Goal: Task Accomplishment & Management: Manage account settings

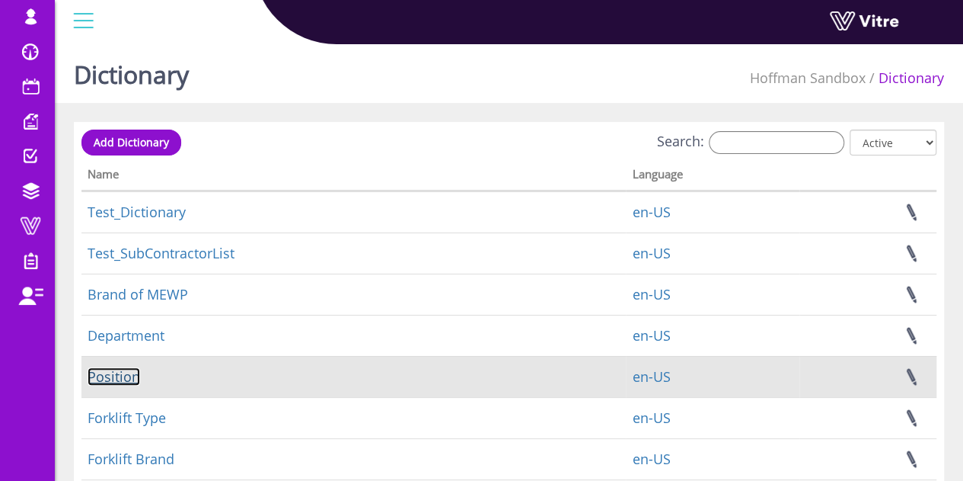
click at [131, 369] on link "Position" at bounding box center [114, 376] width 53 height 18
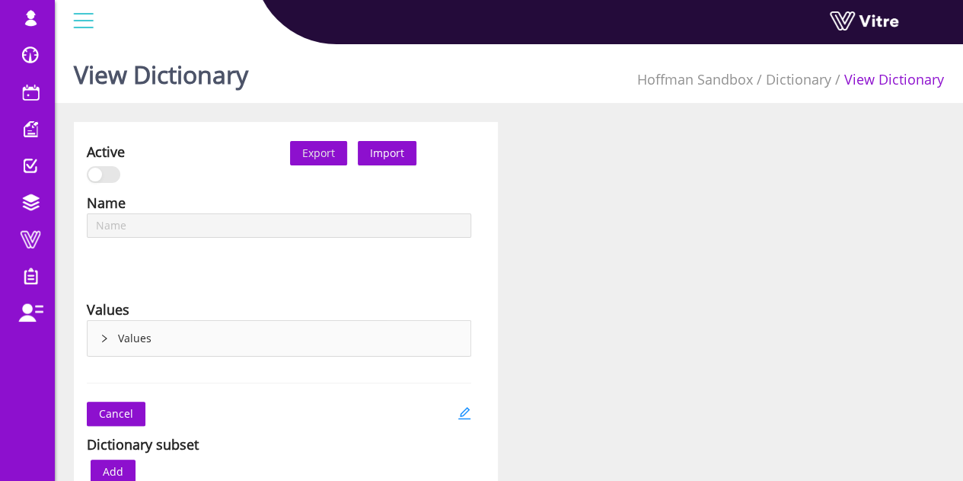
type input "Position"
type input "Ladder Types"
click at [107, 340] on icon "right" at bounding box center [104, 338] width 9 height 9
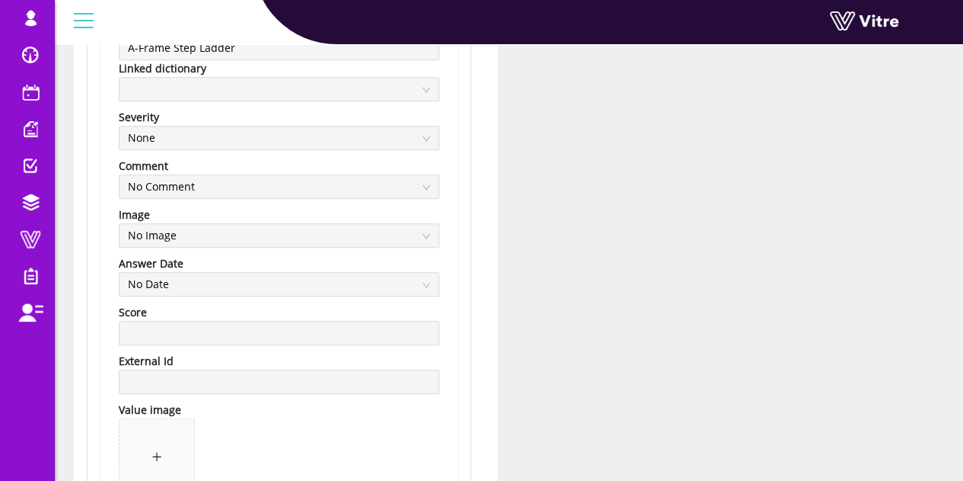
scroll to position [228, 0]
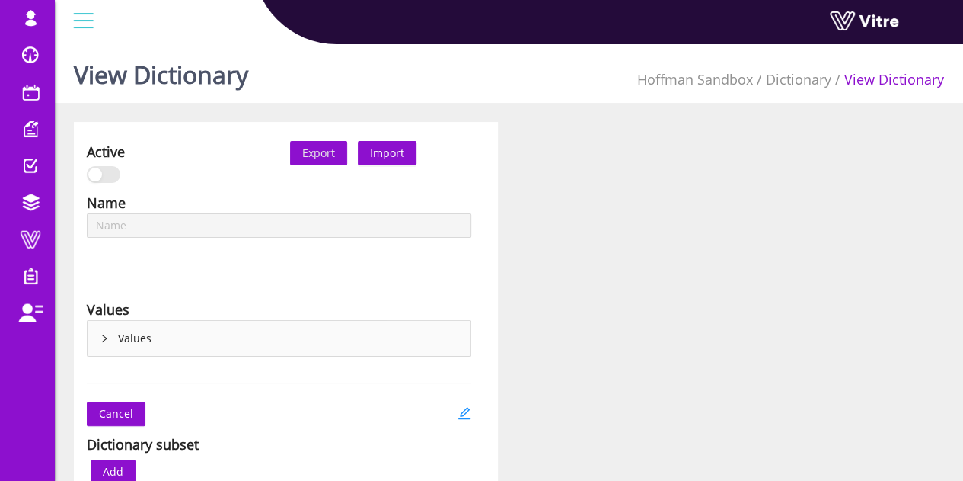
type input "SBO Win - Behavior Or Condition"
click at [175, 322] on div "Values" at bounding box center [279, 338] width 383 height 35
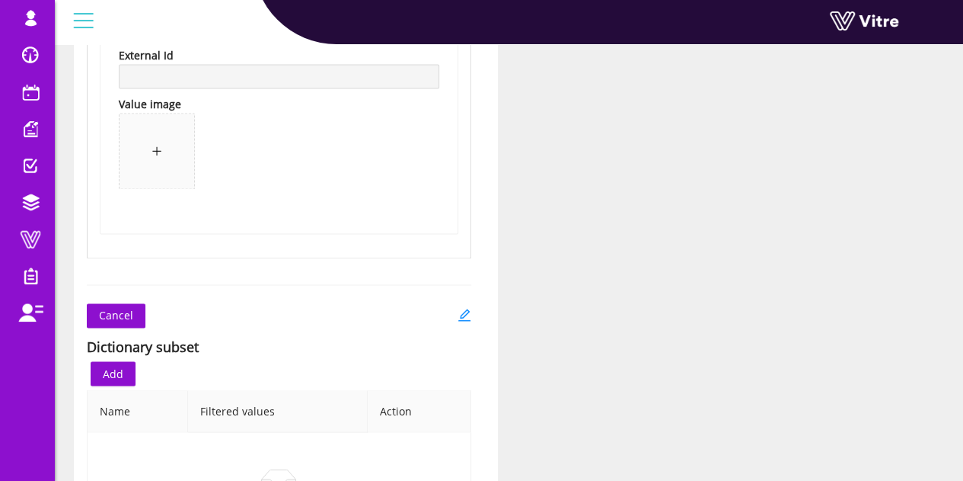
scroll to position [4144, 0]
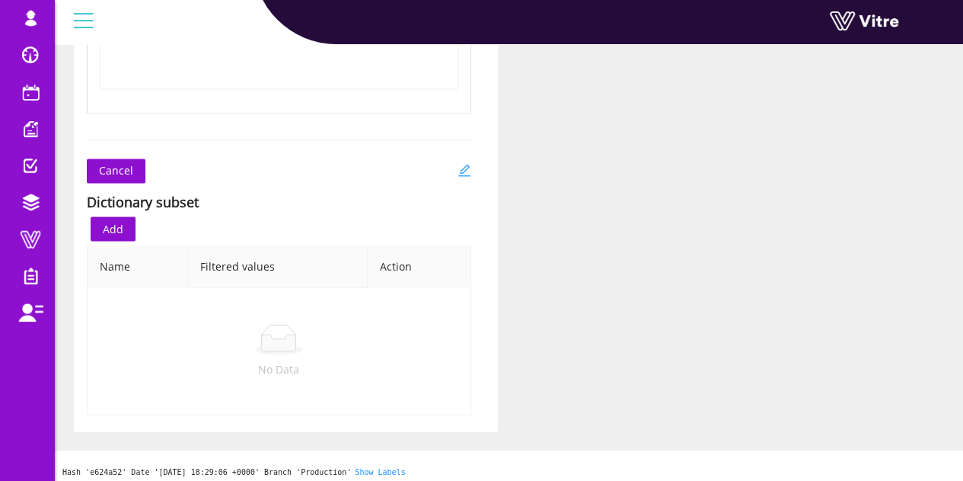
click at [466, 164] on icon "edit" at bounding box center [464, 170] width 12 height 12
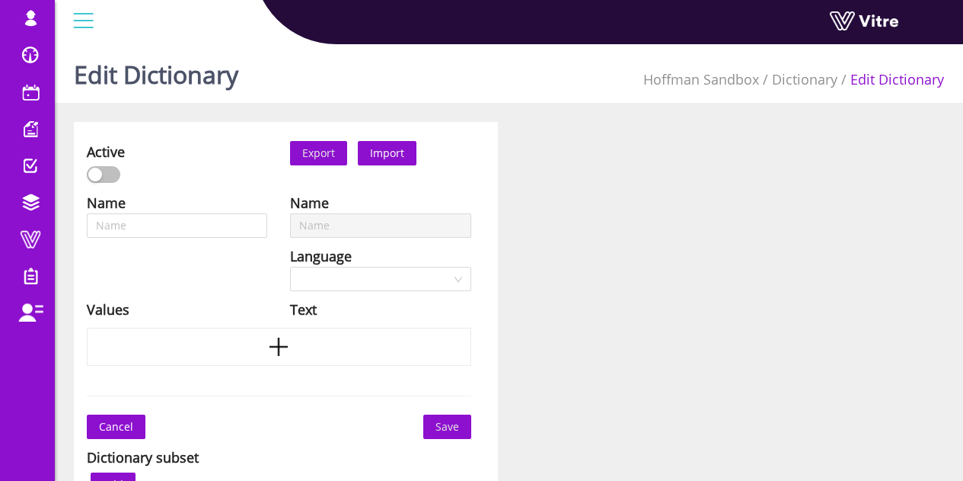
type input "SBO Win - Behavior Or Condition"
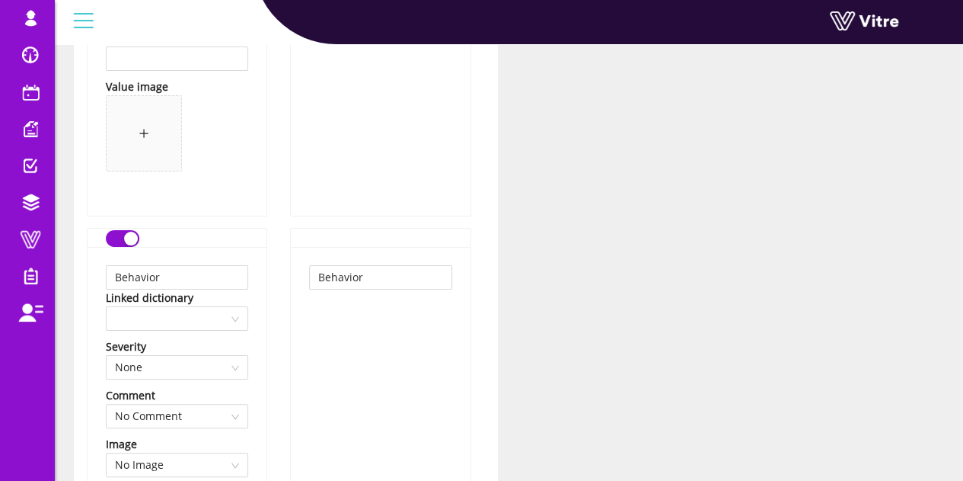
scroll to position [2970, 0]
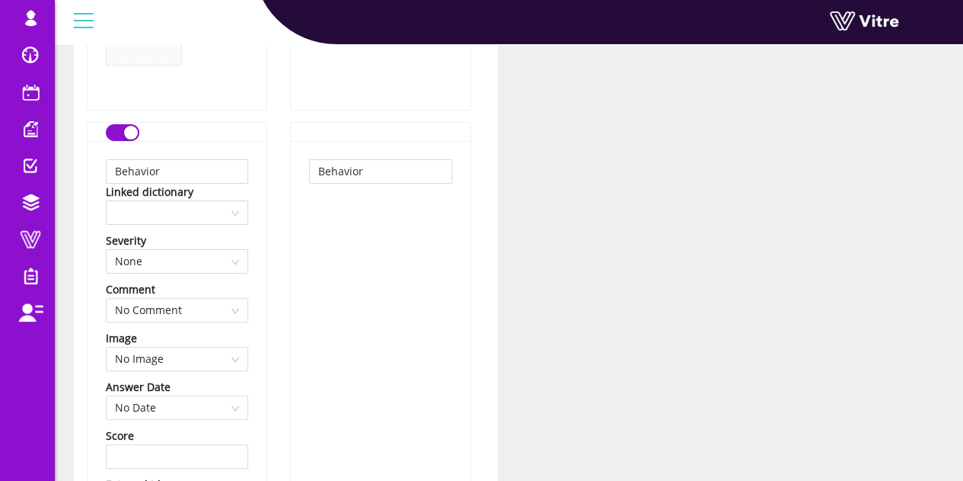
click at [122, 125] on button "button" at bounding box center [123, 132] width 34 height 17
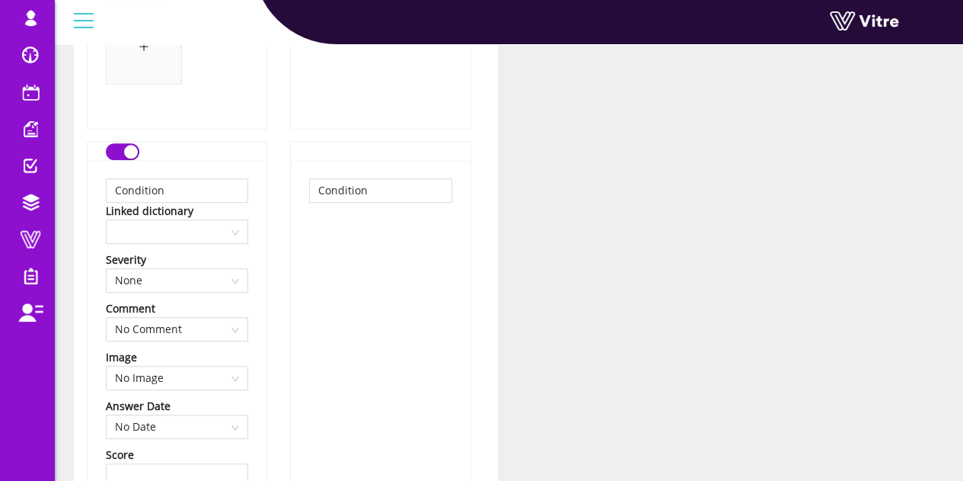
click at [115, 146] on button "button" at bounding box center [123, 151] width 34 height 17
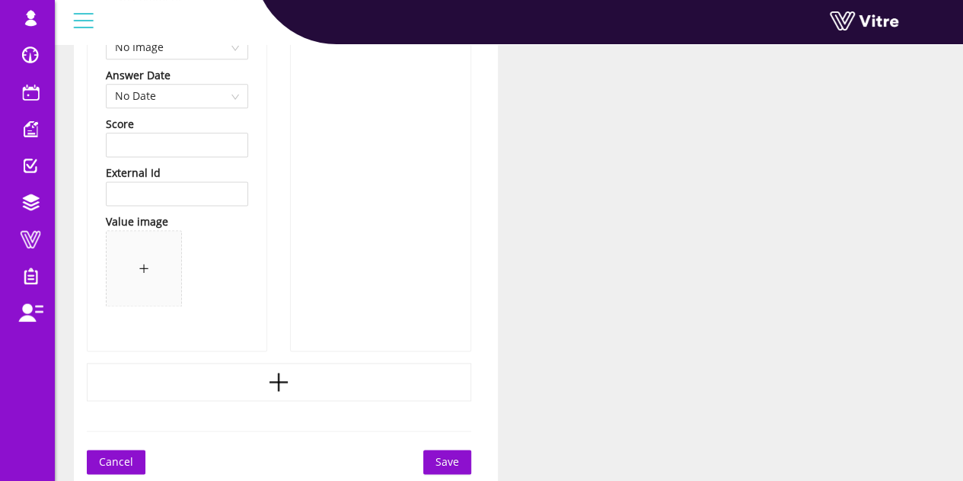
scroll to position [3884, 0]
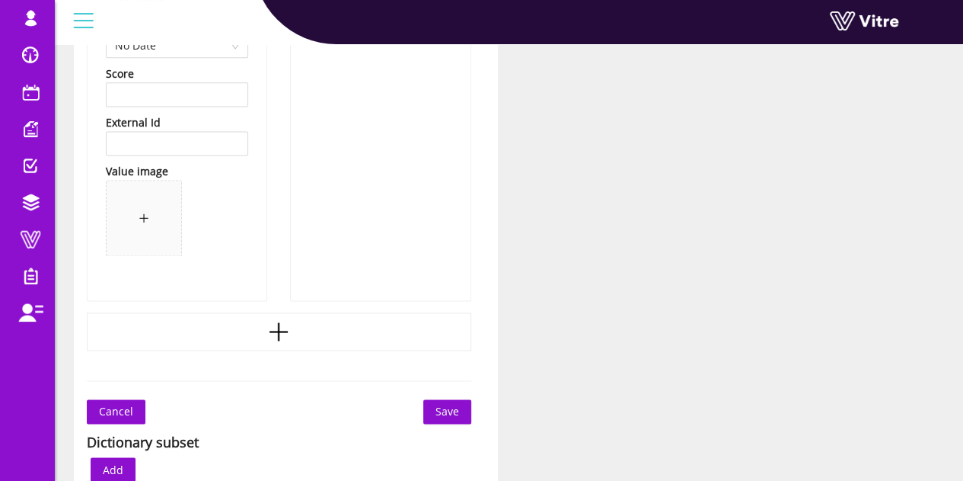
click at [440, 403] on span "Save" at bounding box center [448, 411] width 24 height 17
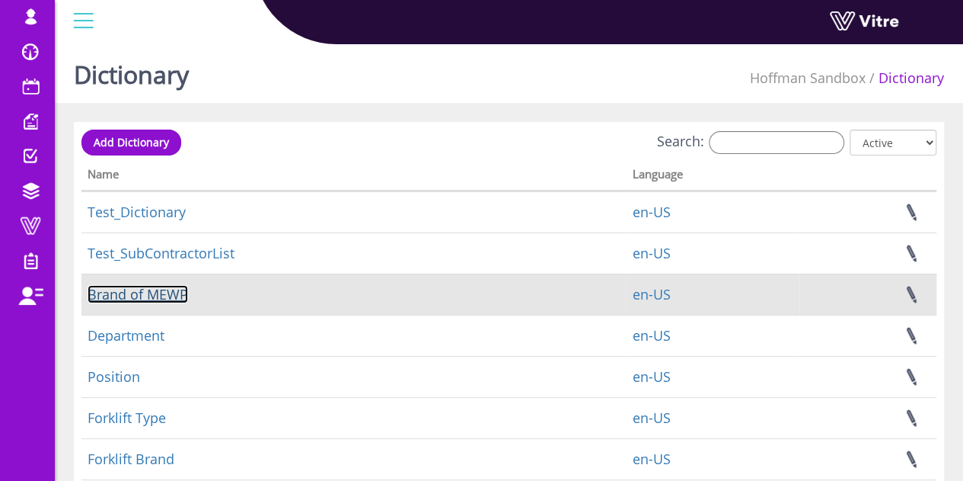
click at [143, 299] on link "Brand of MEWP" at bounding box center [138, 294] width 101 height 18
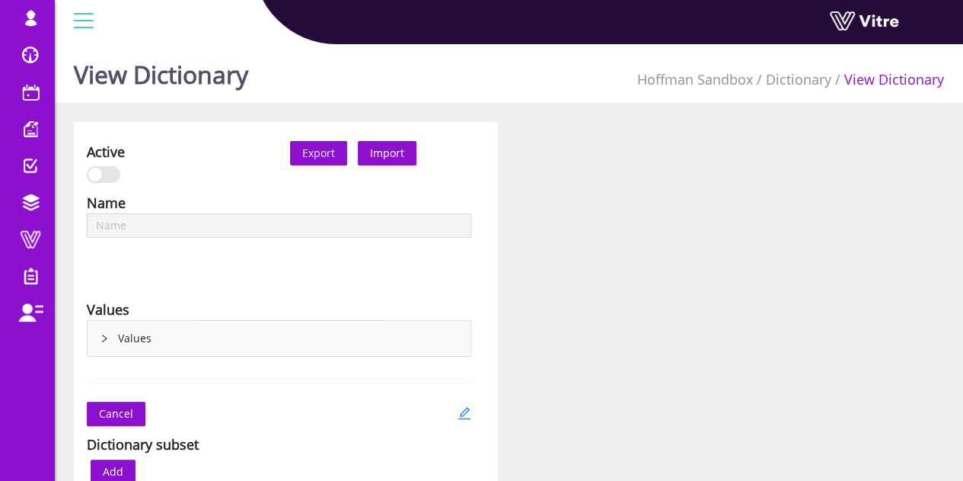
type input "Brand of MEWP"
click at [560, 200] on div "Active Export Import Name Brand of MEWP Language English Values Values Cancel D…" at bounding box center [508, 398] width 893 height 552
type input "Win Behavior Categories"
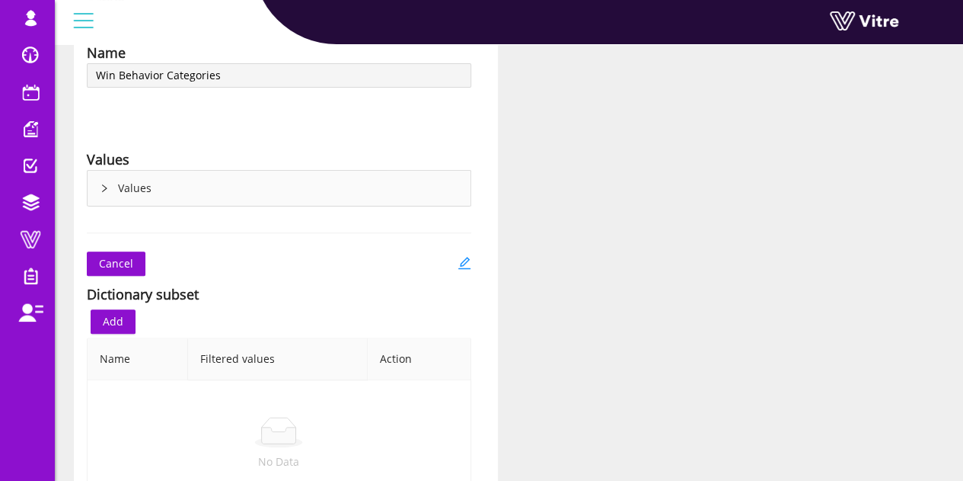
scroll to position [152, 0]
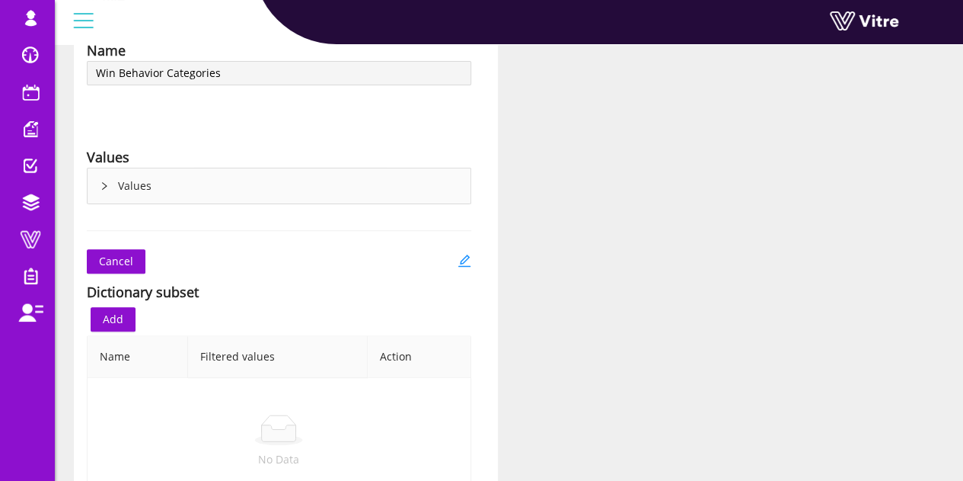
click at [106, 186] on icon "right" at bounding box center [104, 185] width 9 height 9
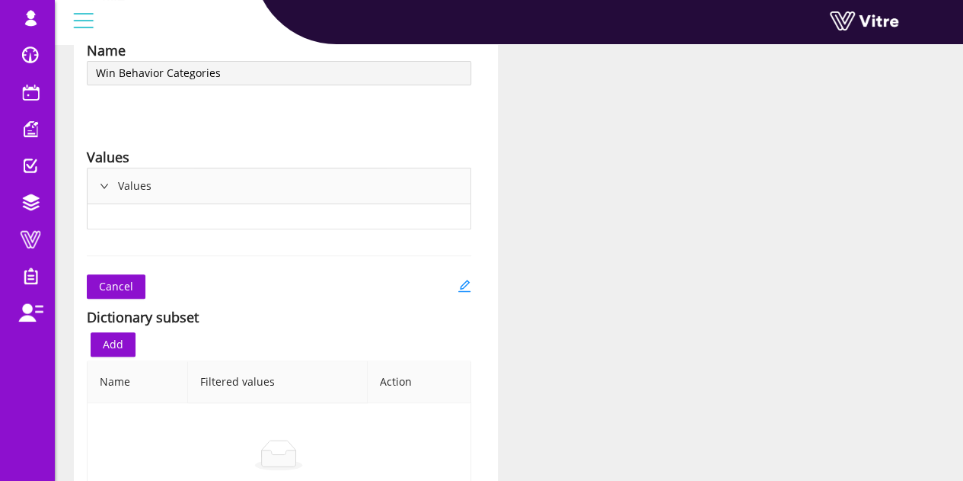
click at [106, 186] on icon "right" at bounding box center [104, 185] width 9 height 9
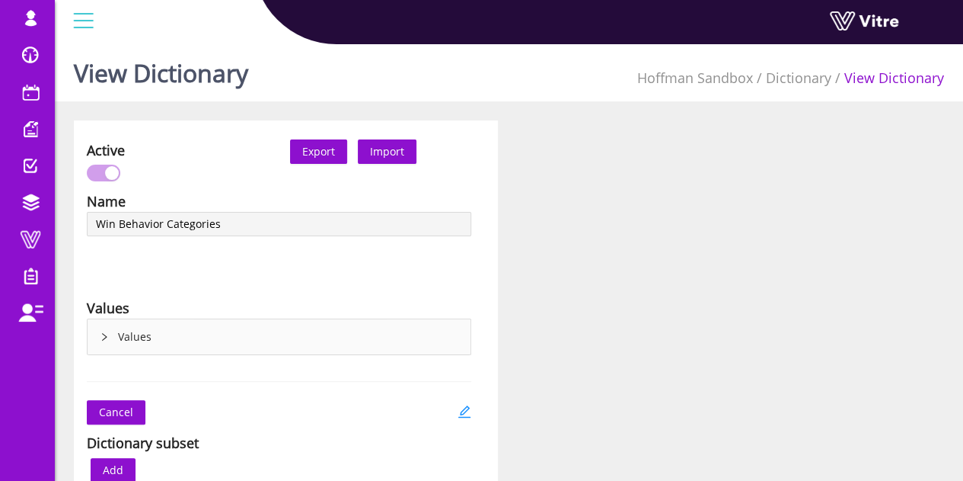
scroll to position [0, 0]
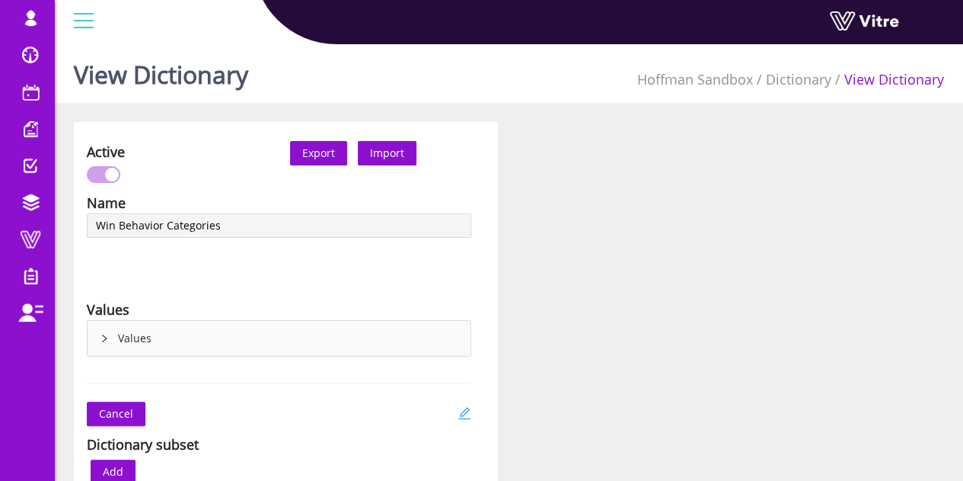
click at [463, 412] on icon "edit" at bounding box center [465, 413] width 14 height 14
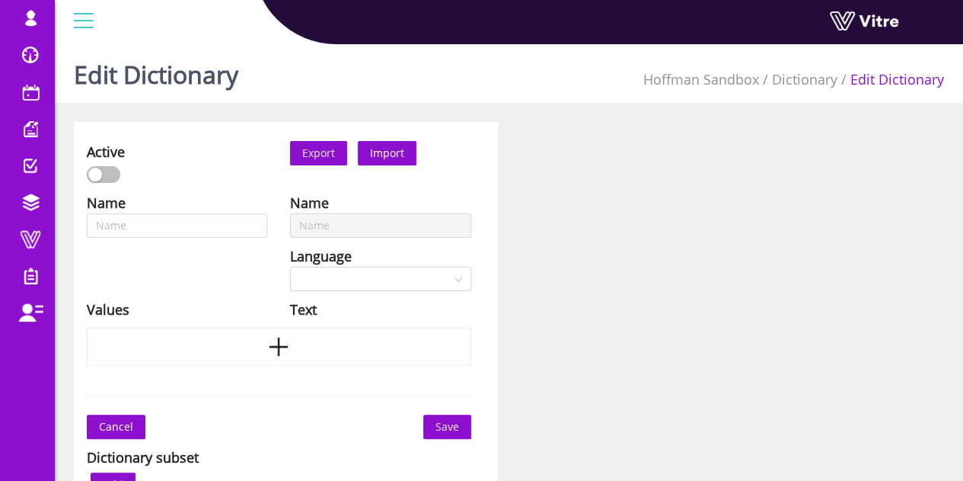
type input "Win Behavior Categories"
click at [117, 171] on div "button" at bounding box center [112, 175] width 14 height 14
click at [448, 422] on span "Save" at bounding box center [448, 426] width 24 height 17
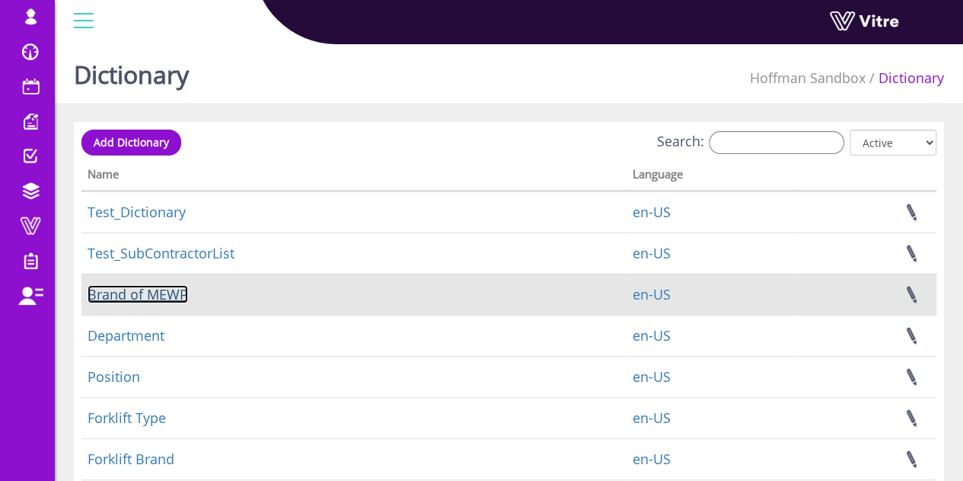
click at [172, 290] on link "Brand of MEWP" at bounding box center [138, 294] width 101 height 18
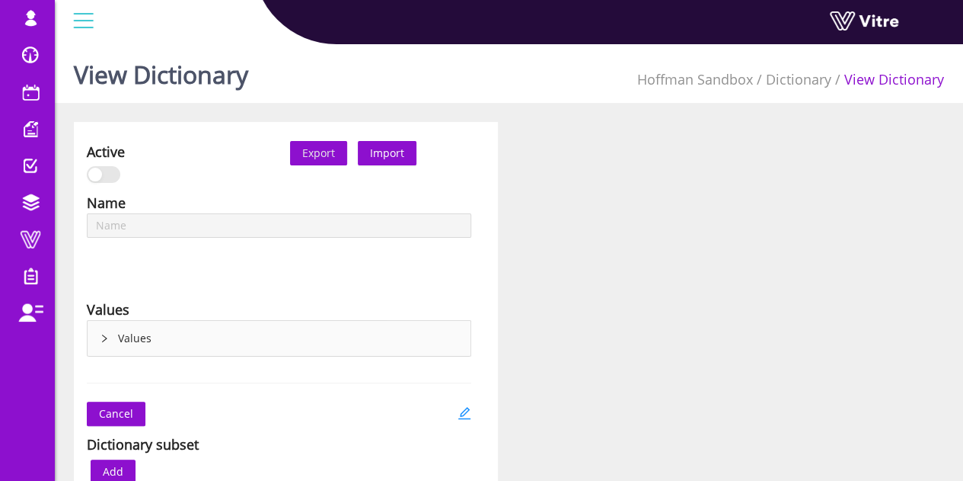
type input "Brand of MEWP"
click at [123, 342] on div "Values" at bounding box center [279, 338] width 383 height 35
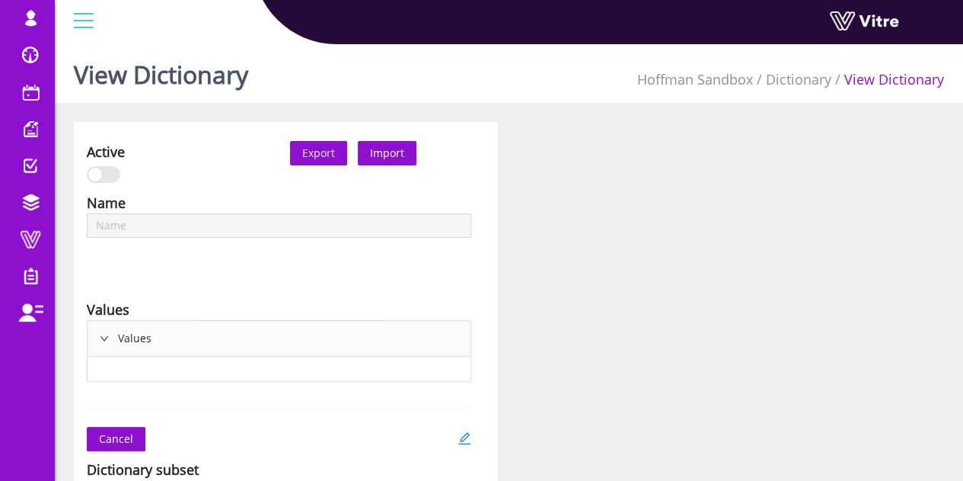
type input "Win Behavior Cranes"
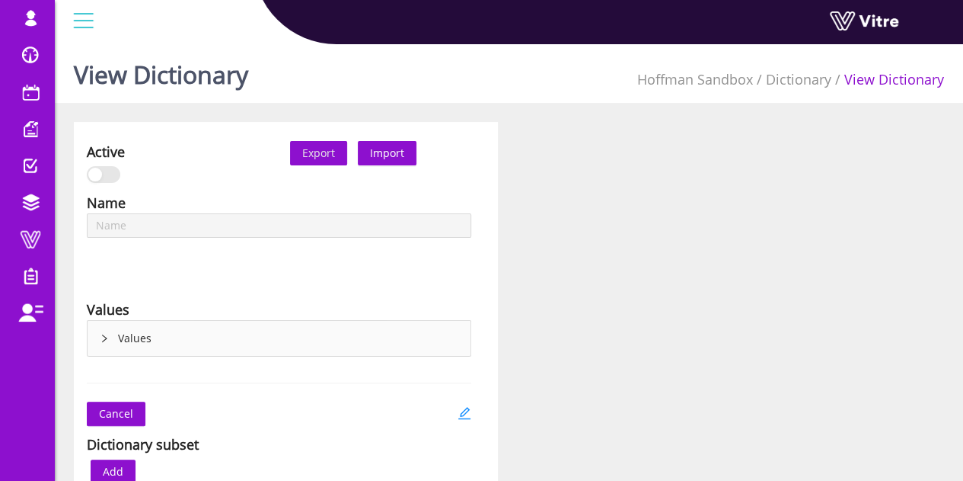
click at [125, 342] on div "Values" at bounding box center [279, 338] width 383 height 35
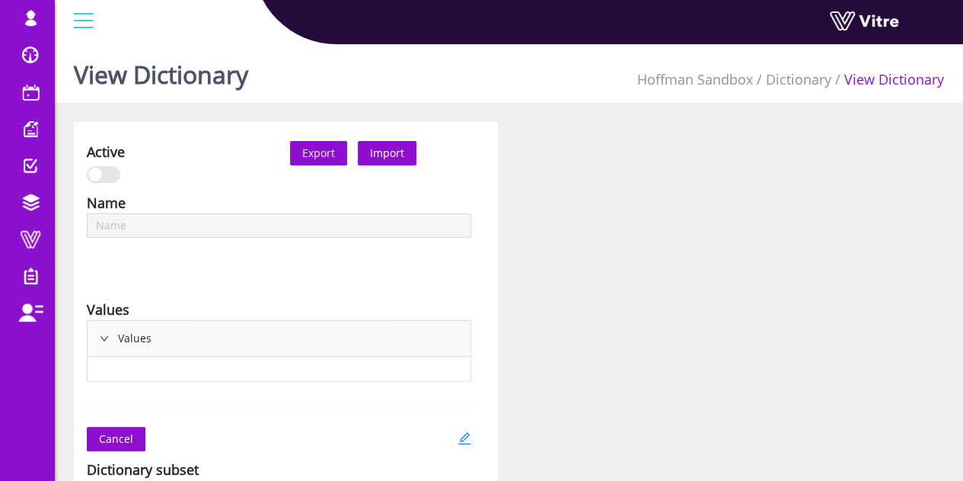
type input "Win Behavior Cranes"
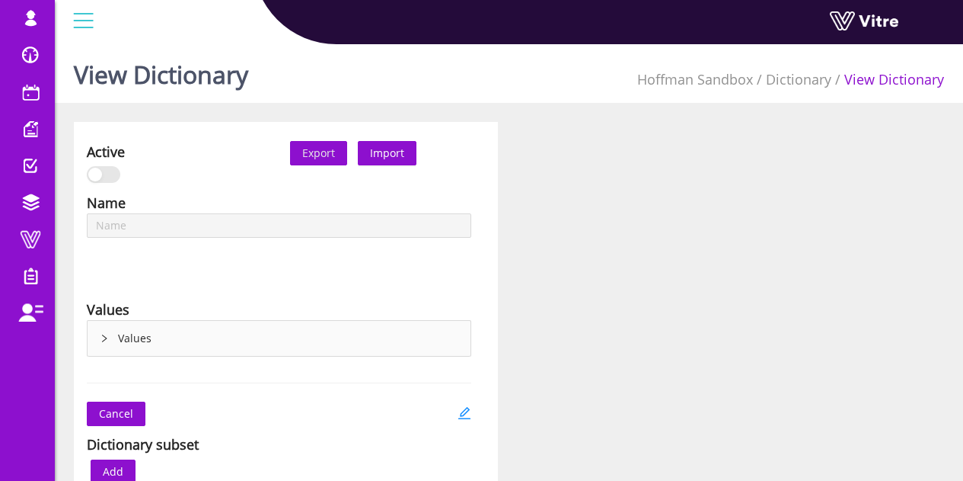
type input "Win Behavior Housekeeping"
click at [150, 337] on div "Values" at bounding box center [279, 338] width 383 height 35
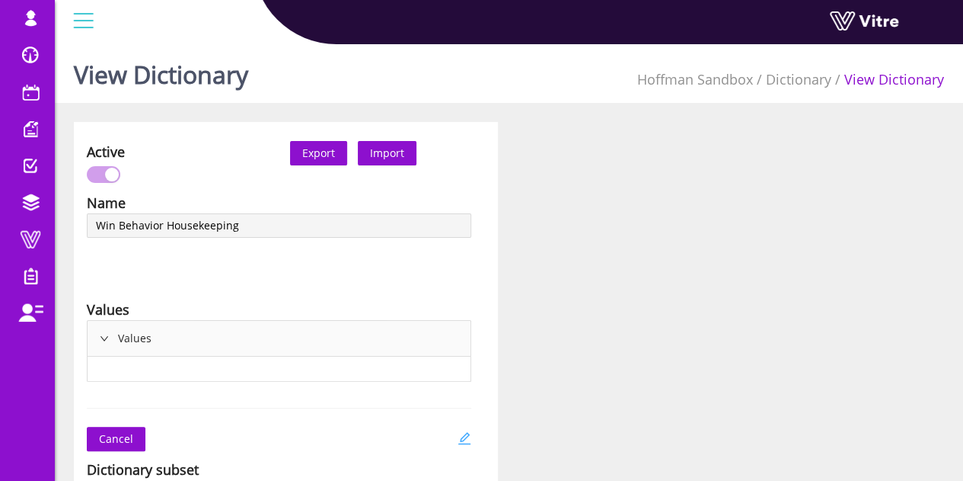
click at [466, 426] on link at bounding box center [465, 438] width 14 height 24
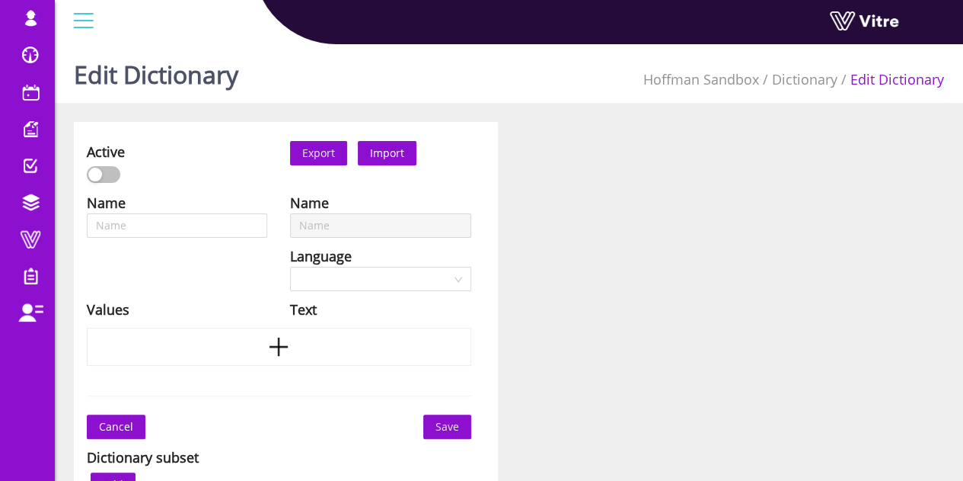
type input "Win Behavior Housekeeping"
click at [247, 347] on div at bounding box center [279, 346] width 385 height 38
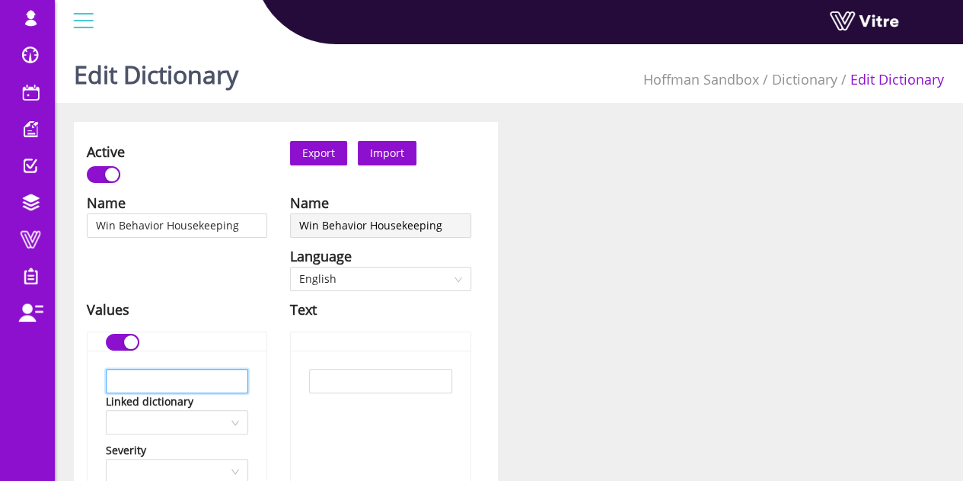
click at [183, 388] on input "text" at bounding box center [177, 381] width 142 height 24
paste input "Crew performing \"Clean as you go\"
click at [160, 380] on input "Crew performing \"Clean as you go" at bounding box center [177, 381] width 142 height 24
drag, startPoint x: 160, startPoint y: 380, endPoint x: 51, endPoint y: 396, distance: 110.1
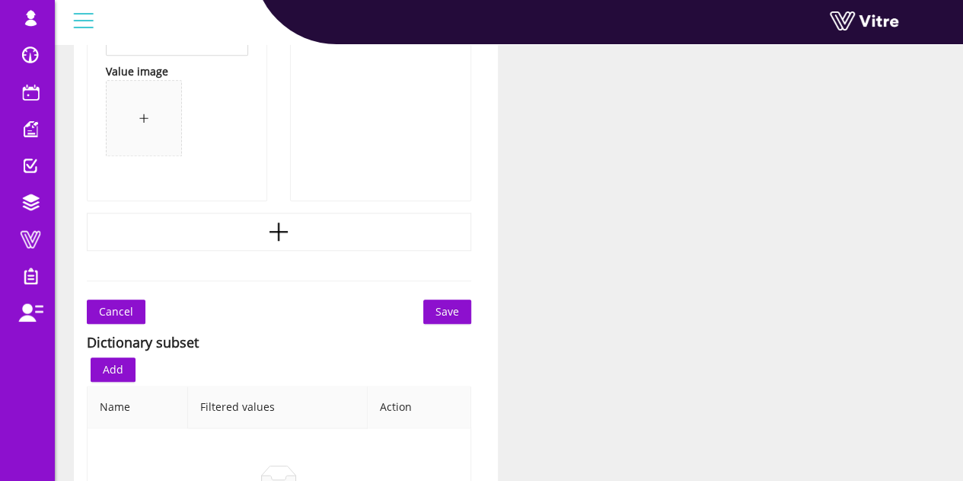
scroll to position [815, 0]
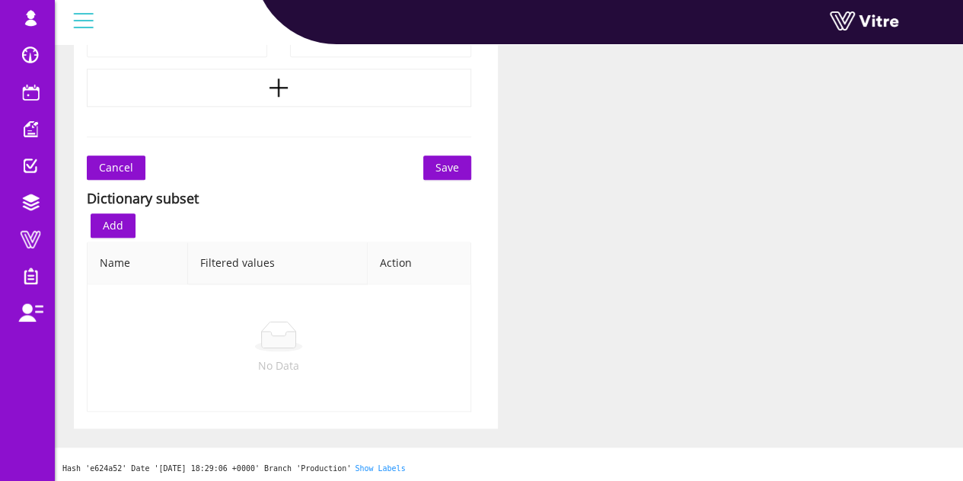
type input "Crew performing "Clean as you go"
click at [455, 173] on span "Save" at bounding box center [448, 167] width 24 height 17
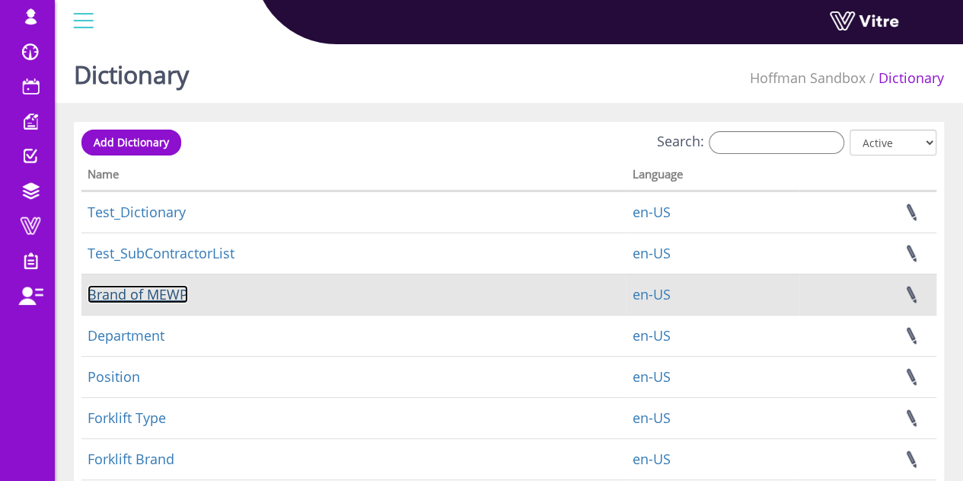
click at [161, 286] on link "Brand of MEWP" at bounding box center [138, 294] width 101 height 18
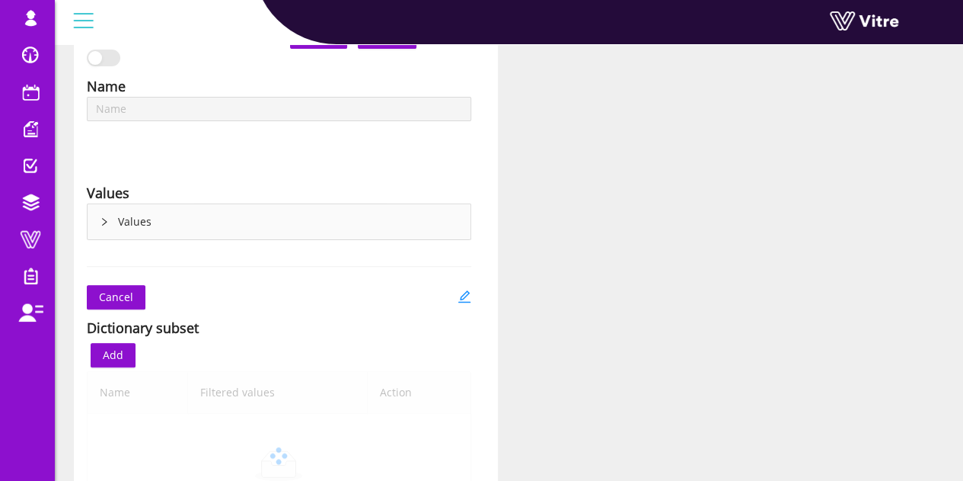
scroll to position [119, 0]
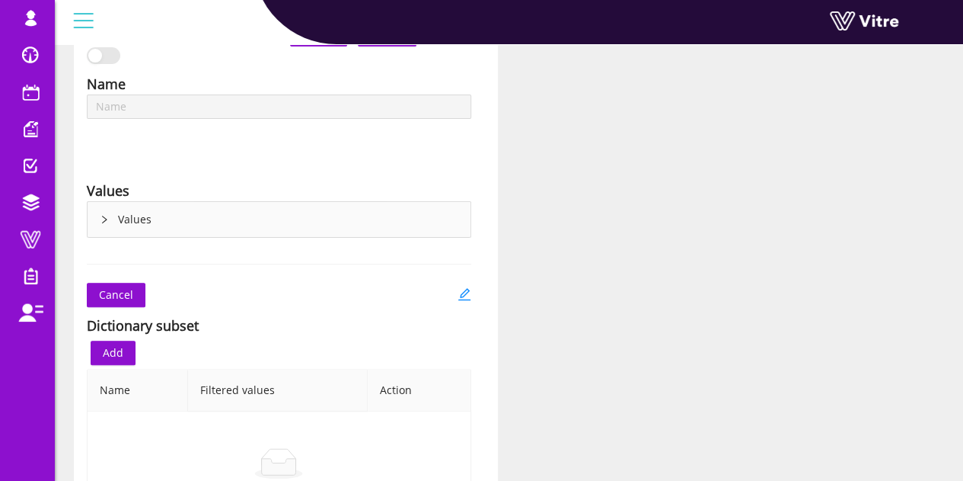
type input "Win Behavior Red Flags"
click at [127, 220] on div "Values" at bounding box center [279, 219] width 383 height 35
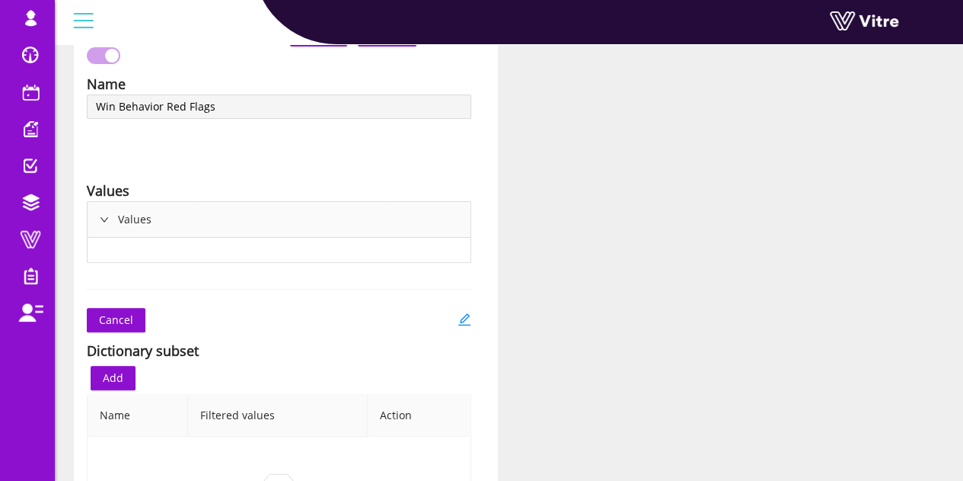
click at [127, 220] on div "Values" at bounding box center [279, 219] width 383 height 35
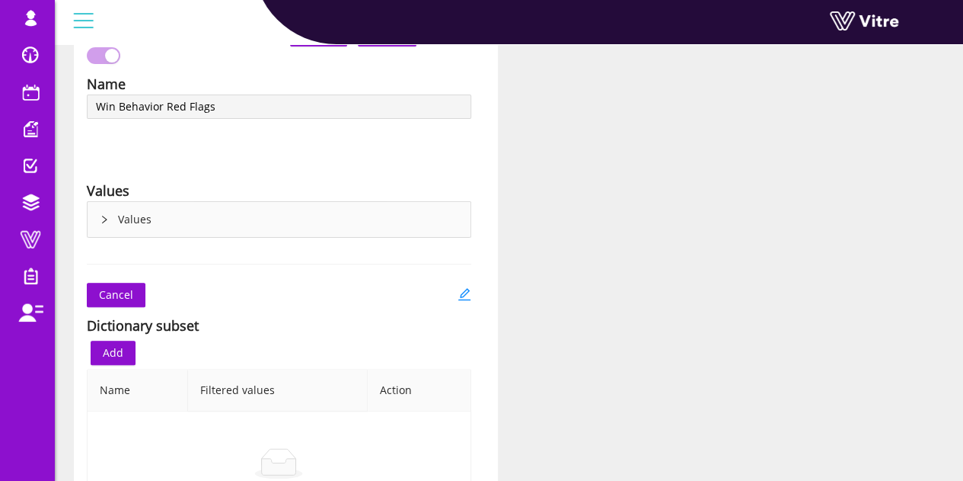
scroll to position [0, 0]
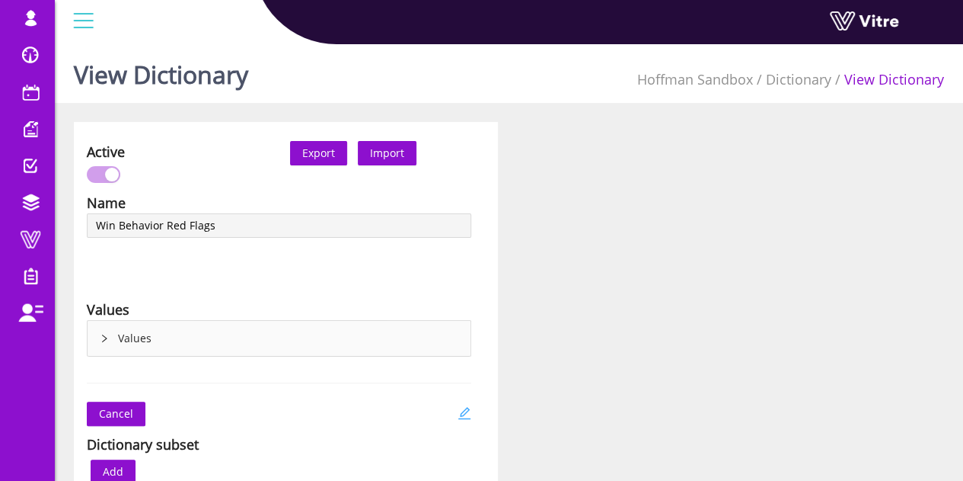
click at [463, 410] on icon "edit" at bounding box center [465, 413] width 14 height 14
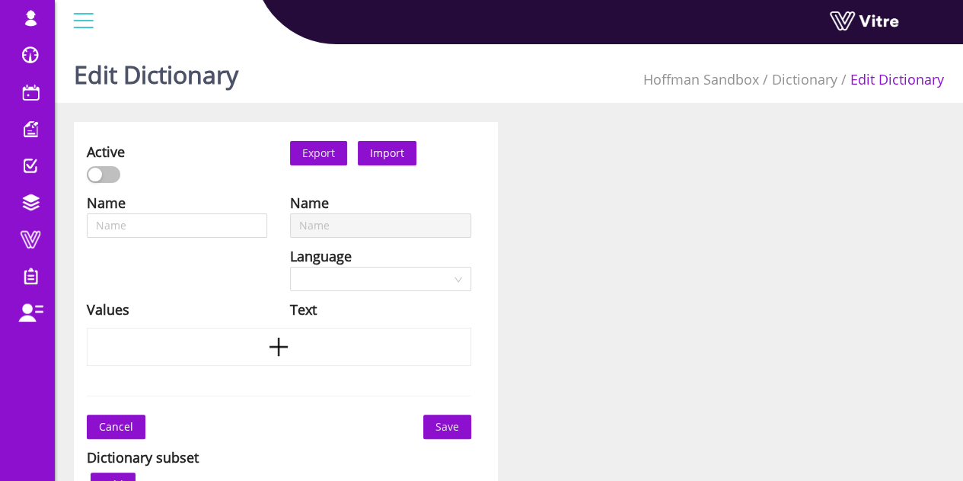
type input "Win Behavior Red Flags"
click at [191, 362] on div at bounding box center [279, 346] width 385 height 38
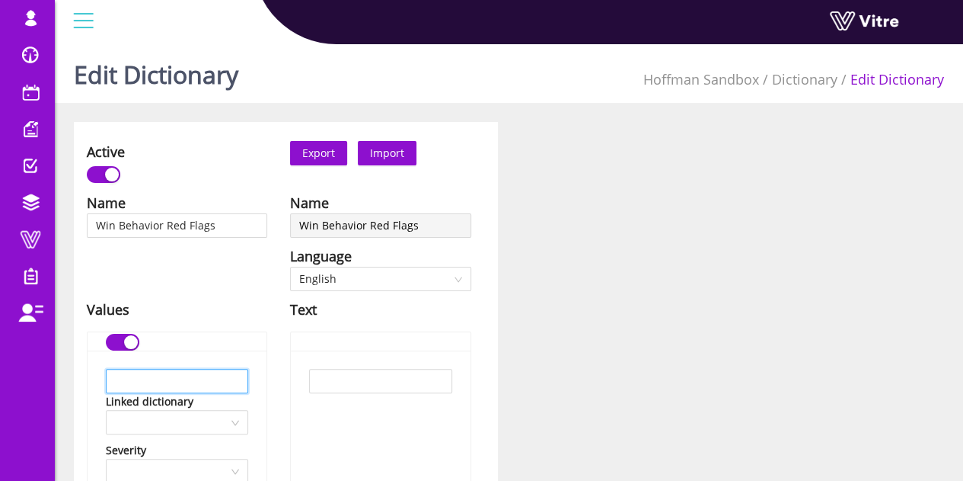
click at [158, 375] on input "text" at bounding box center [177, 381] width 142 height 24
paste input "No red flags"
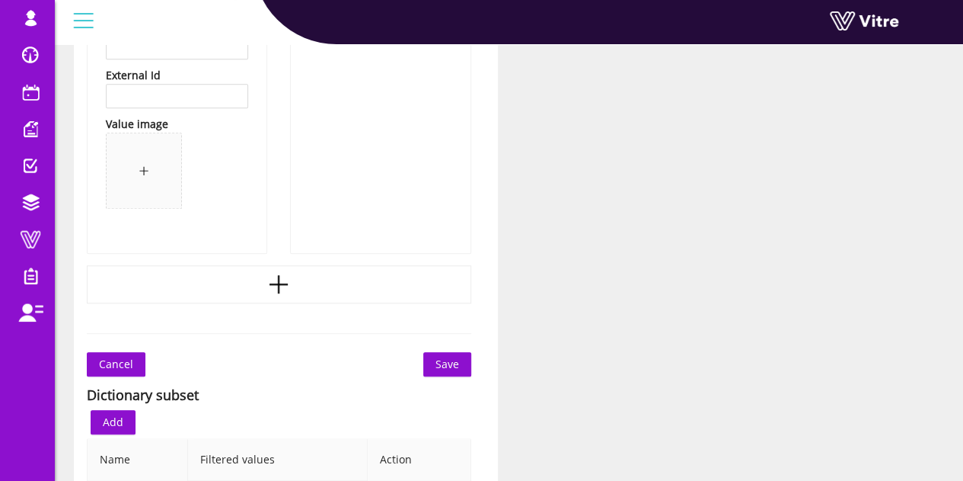
scroll to position [621, 0]
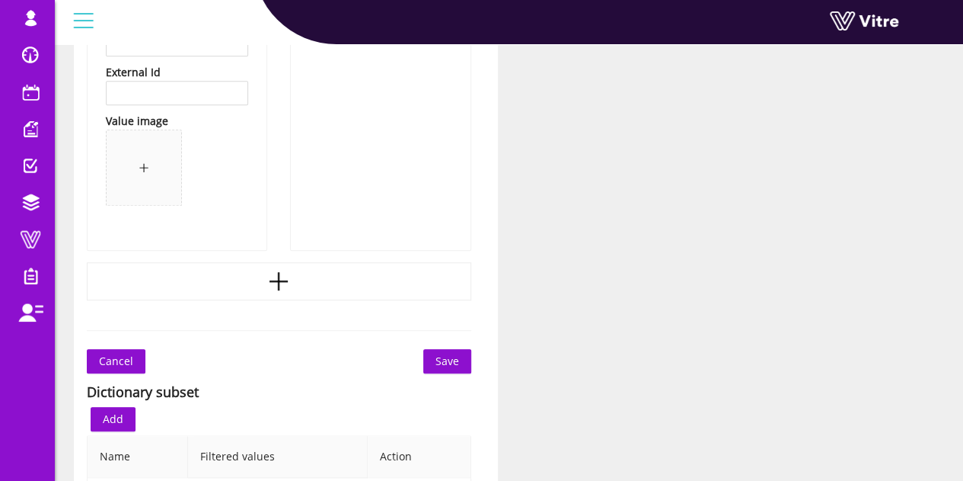
type input "No red flags"
click at [450, 354] on span "Save" at bounding box center [448, 361] width 24 height 17
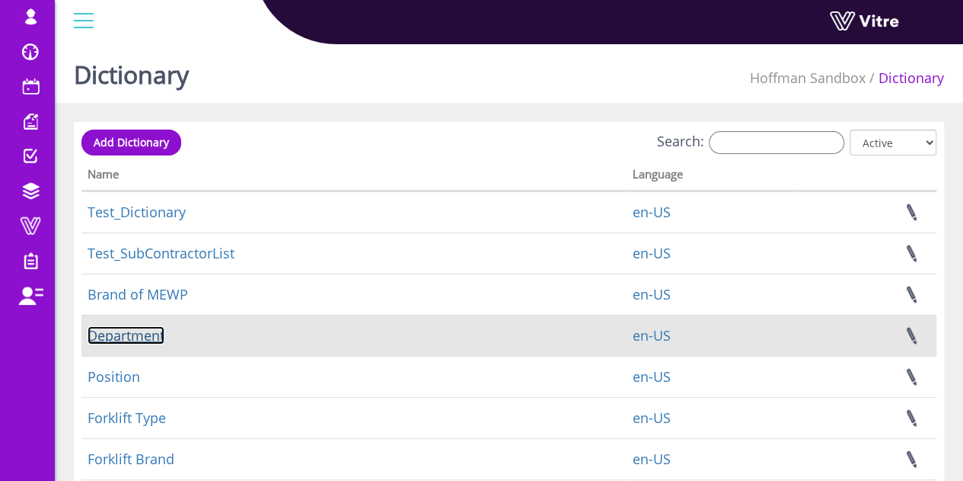
click at [115, 329] on link "Department" at bounding box center [126, 335] width 77 height 18
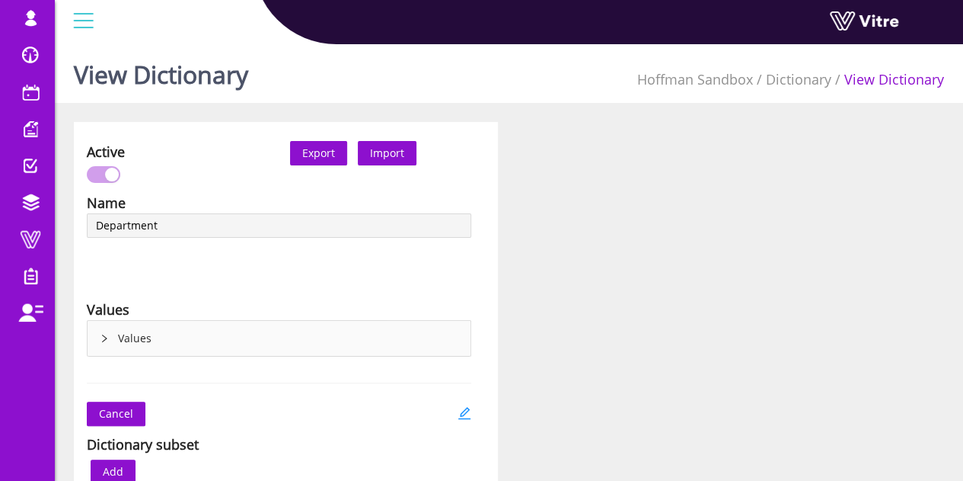
type input "Department"
type input "Paragon - Rigging Types"
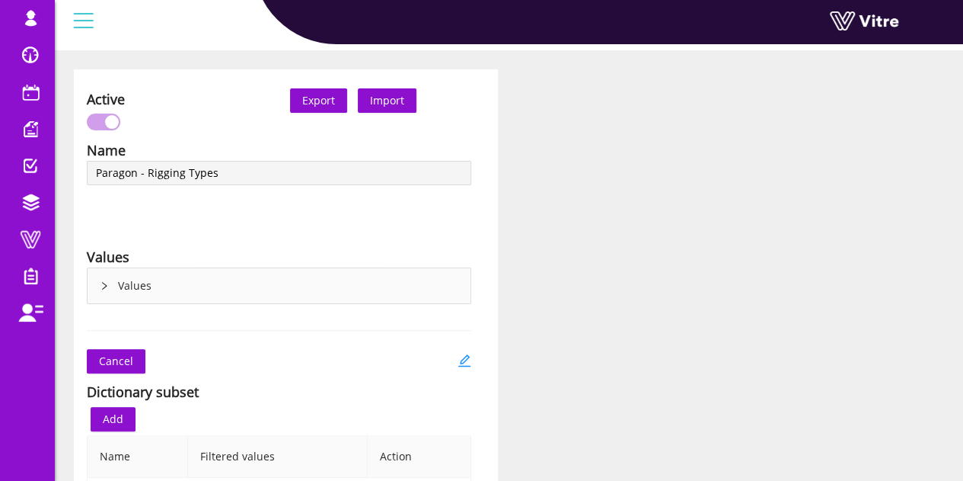
scroll to position [76, 0]
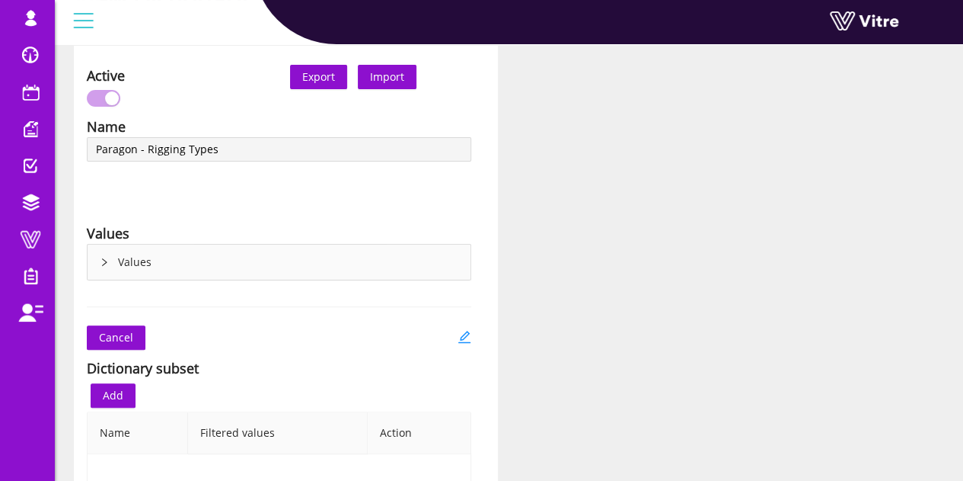
click at [149, 265] on div "Values" at bounding box center [279, 261] width 383 height 35
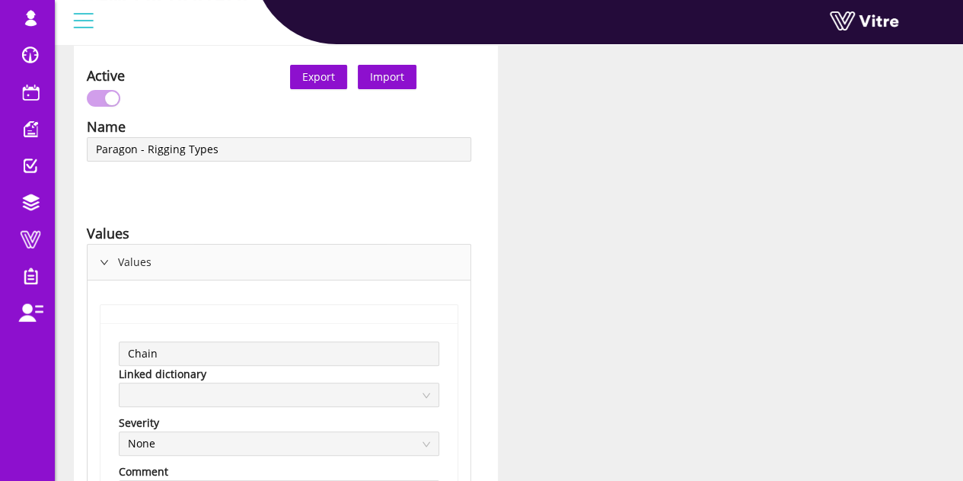
drag, startPoint x: 315, startPoint y: 74, endPoint x: 361, endPoint y: -12, distance: 97.4
click at [361, 0] on html "lishay@vitre.io Profile Notification Change Company English English Español Fra…" at bounding box center [481, 164] width 963 height 481
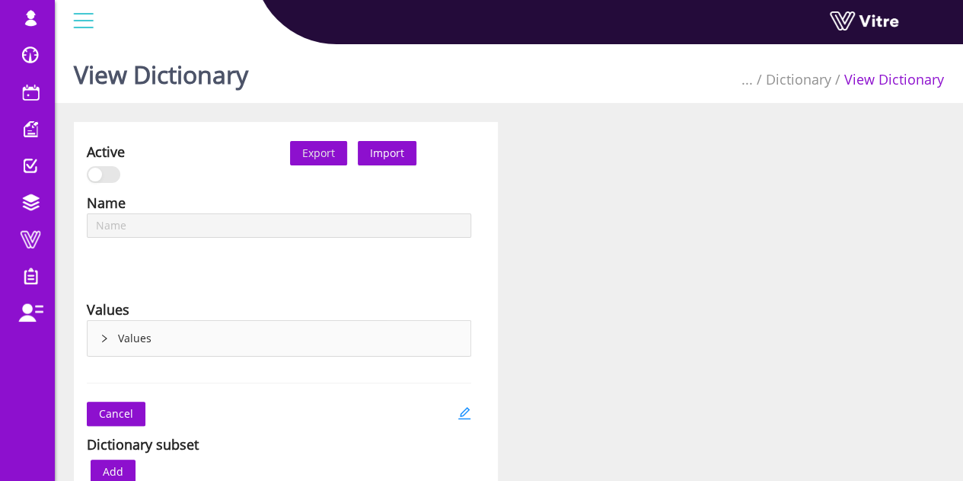
type input "MS Approved/Rejected"
click at [174, 343] on div "Values" at bounding box center [279, 338] width 383 height 35
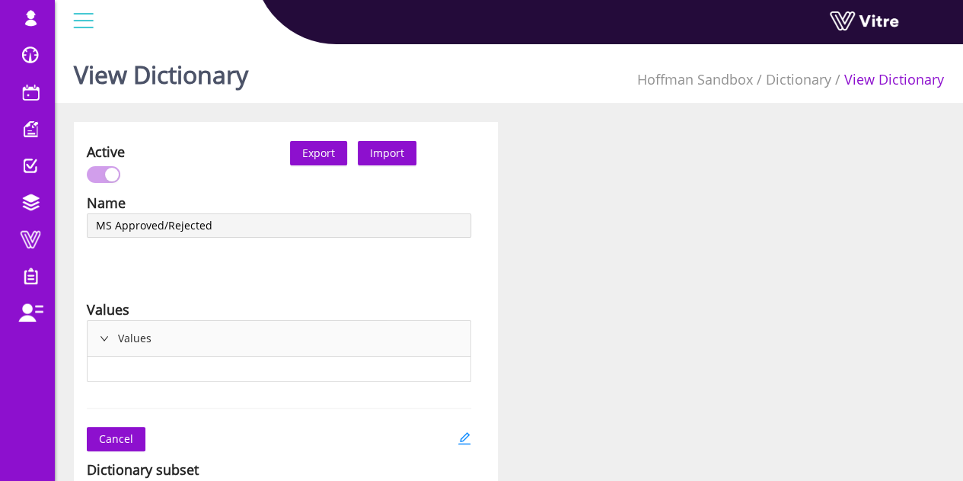
click at [335, 155] on button "Export" at bounding box center [318, 153] width 57 height 24
click at [461, 433] on icon "edit" at bounding box center [465, 438] width 14 height 14
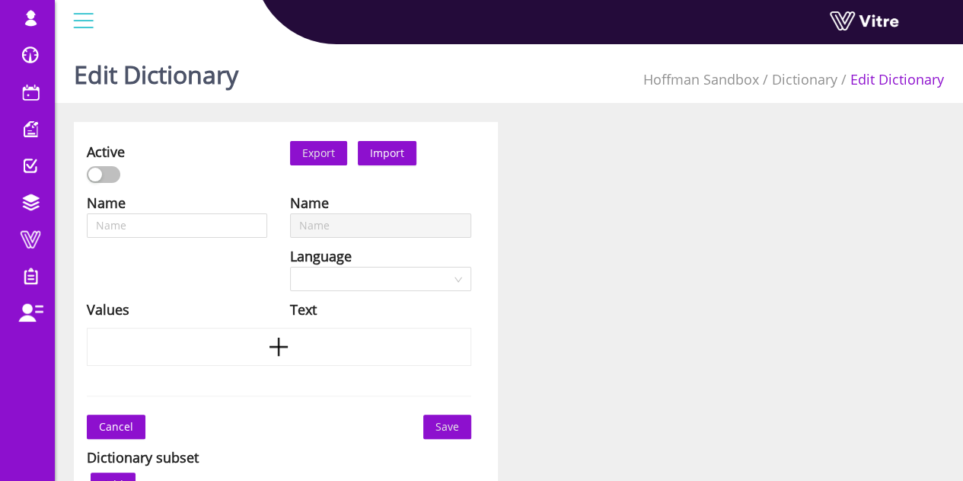
type input "MS Approved/Rejected"
click at [107, 174] on div "button" at bounding box center [112, 175] width 14 height 14
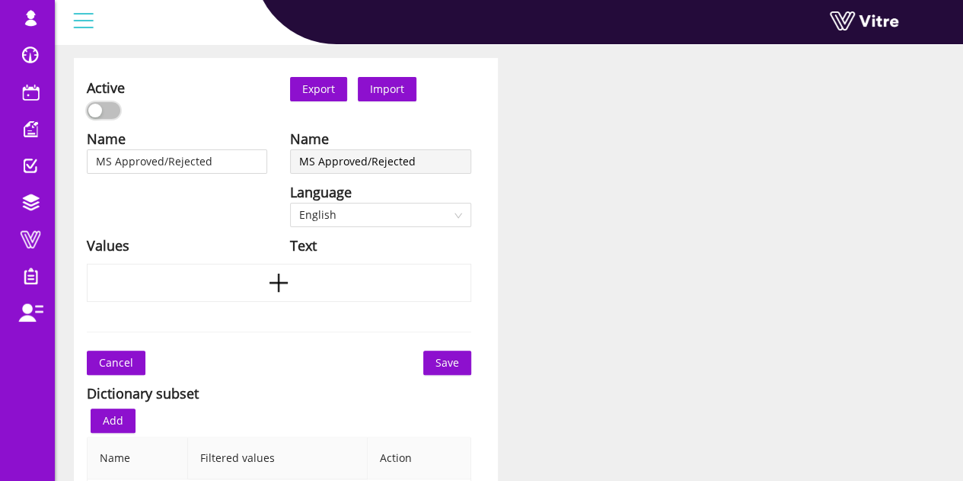
scroll to position [152, 0]
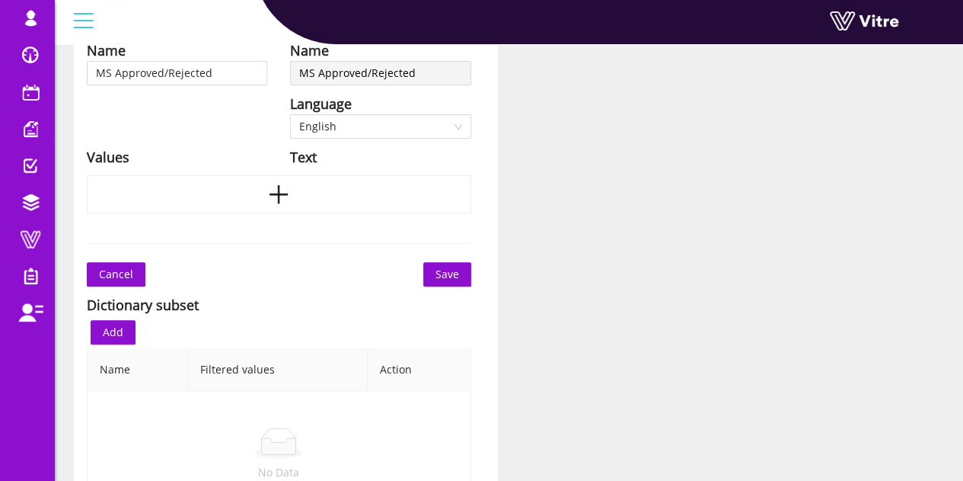
click at [447, 276] on span "Save" at bounding box center [448, 274] width 24 height 17
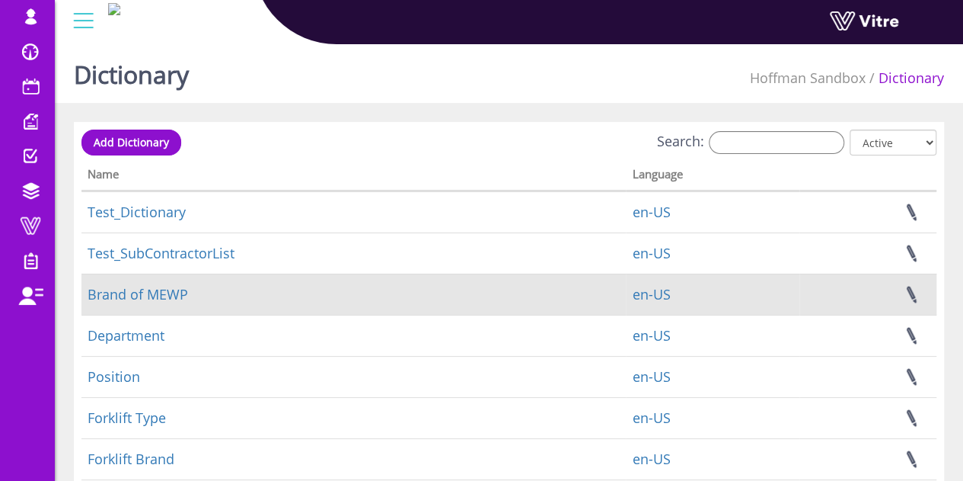
click at [145, 274] on td "Brand of MEWP" at bounding box center [353, 293] width 545 height 41
click at [145, 295] on link "Brand of MEWP" at bounding box center [138, 294] width 101 height 18
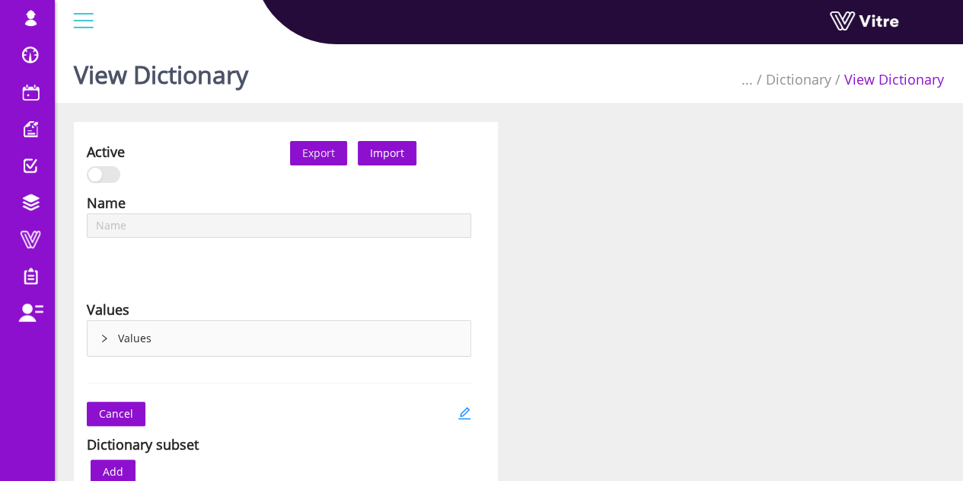
type input "Brand of MEWP"
type input "Win behavior Demo"
click at [463, 407] on icon "edit" at bounding box center [465, 413] width 14 height 14
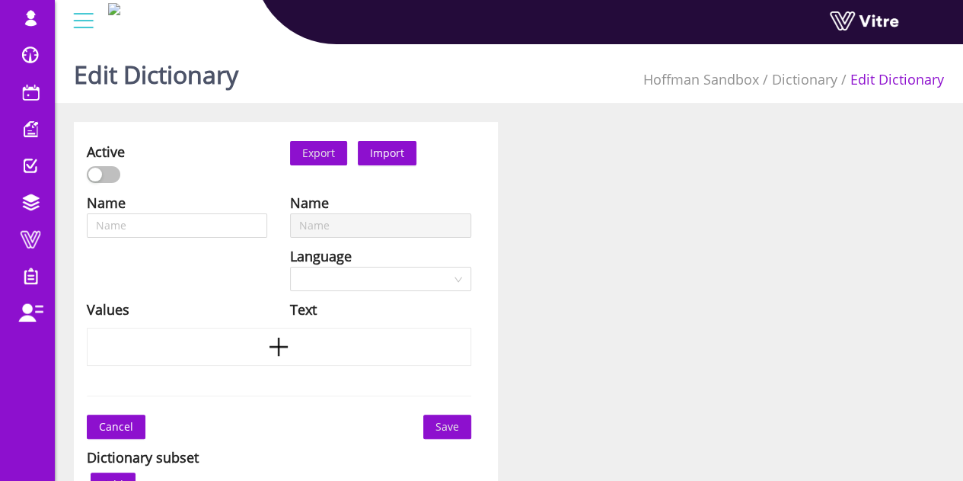
type input "Win behavior Demo"
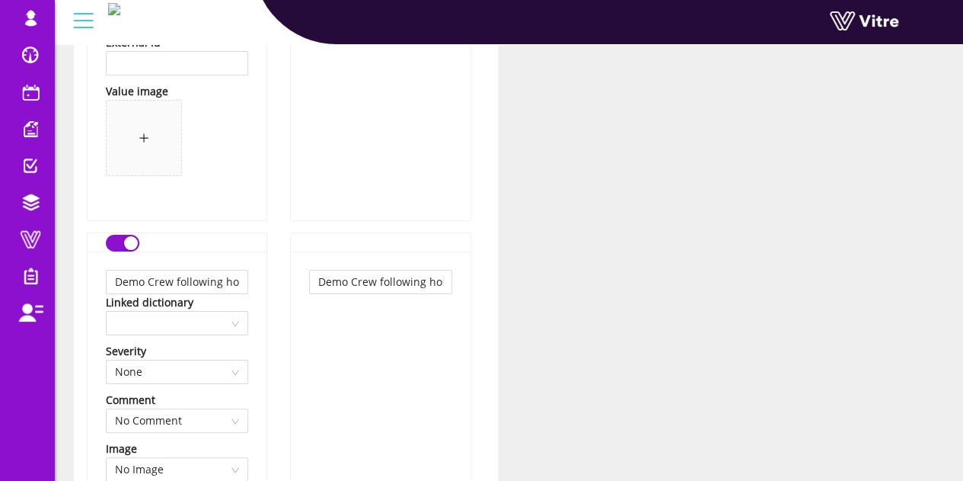
scroll to position [2925, 0]
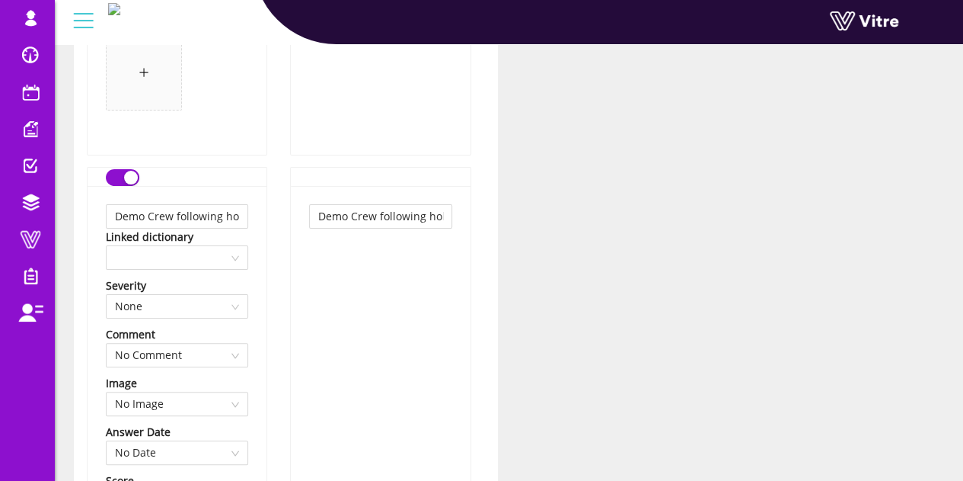
click at [125, 174] on div "button" at bounding box center [131, 178] width 14 height 14
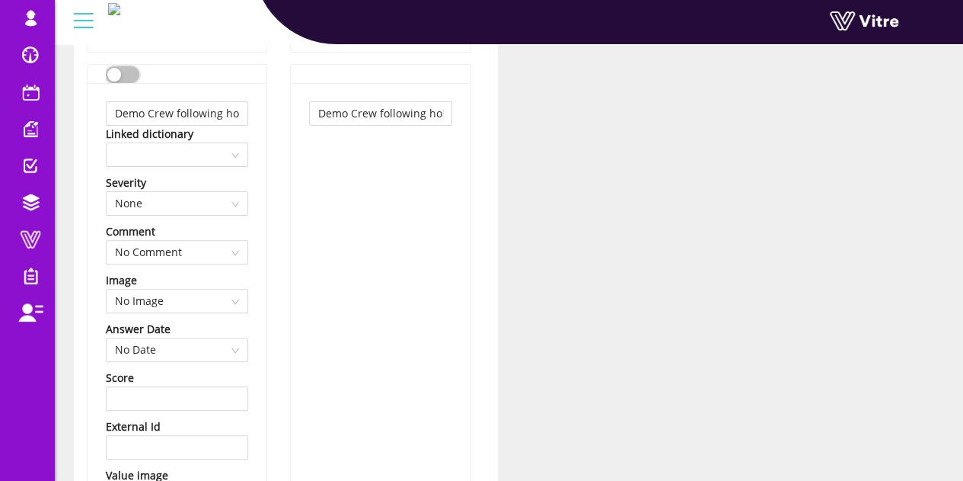
scroll to position [3306, 0]
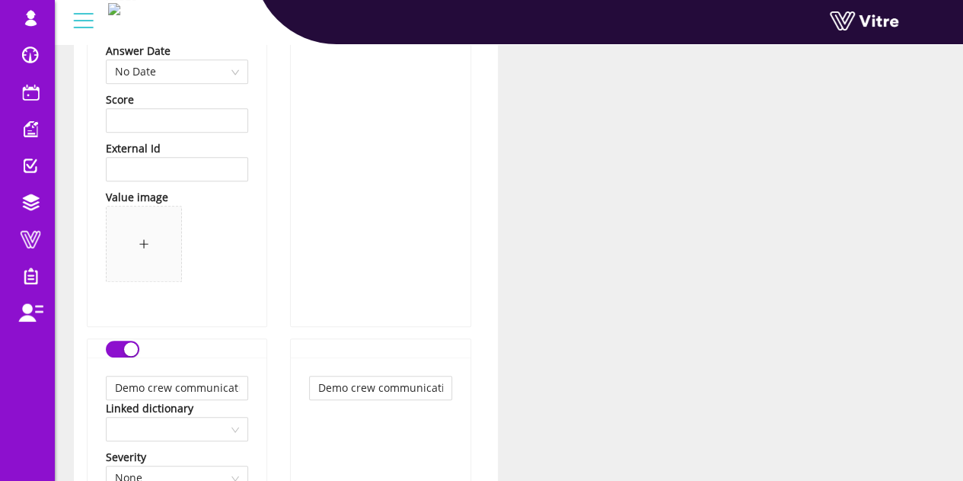
click at [129, 344] on div "button" at bounding box center [131, 349] width 14 height 14
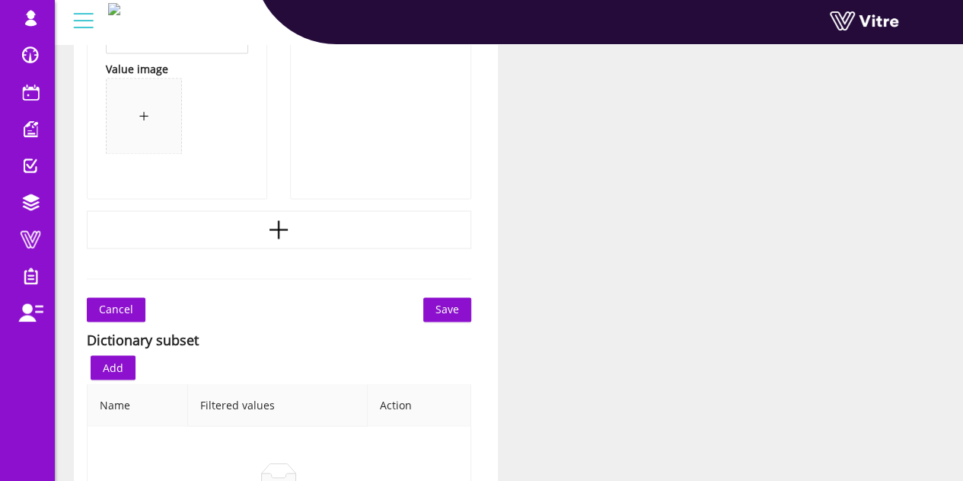
scroll to position [4067, 0]
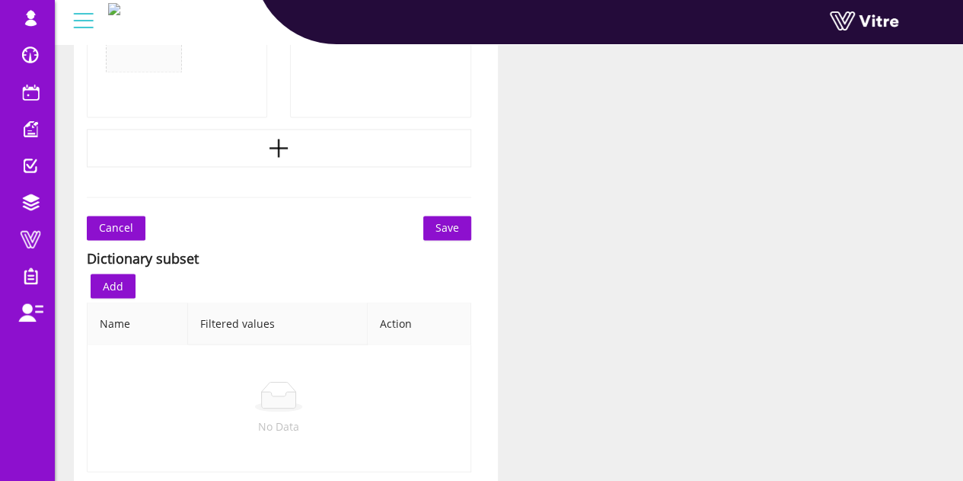
click at [448, 223] on span "Save" at bounding box center [448, 227] width 24 height 17
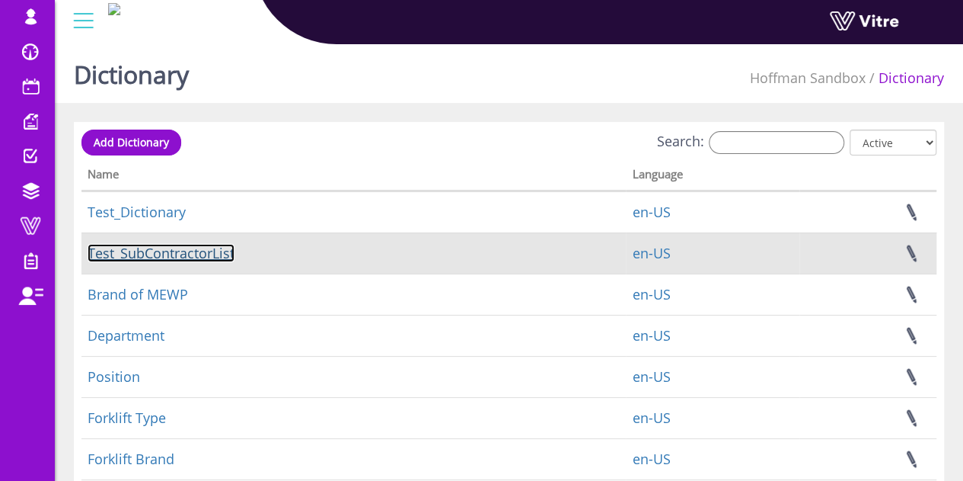
click at [178, 255] on link "Test_SubContractorList" at bounding box center [161, 253] width 147 height 18
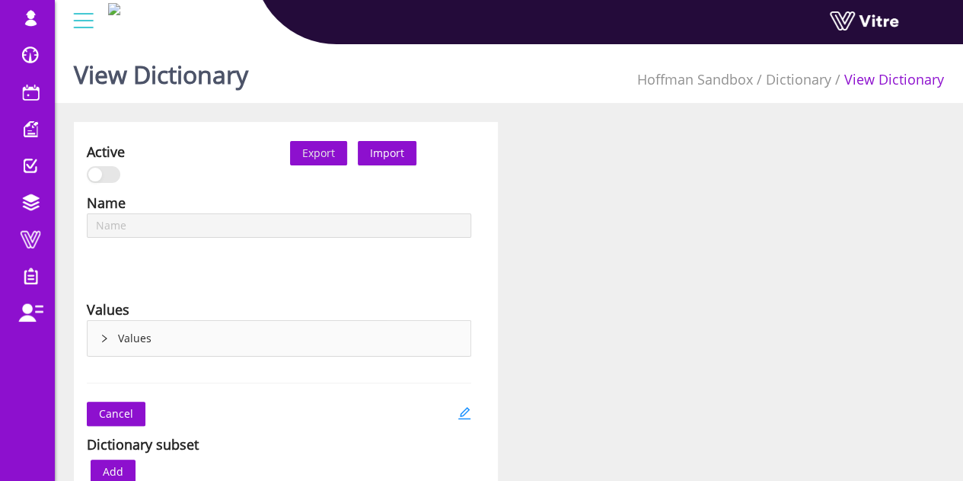
type input "At-Risk Condition Trenching and Excavations"
click at [96, 343] on div "Values" at bounding box center [279, 338] width 383 height 35
type input "At-Risk Condition Trenching and Excavations"
click at [135, 339] on div "Values" at bounding box center [279, 338] width 383 height 35
click at [110, 336] on div "Values" at bounding box center [279, 338] width 383 height 35
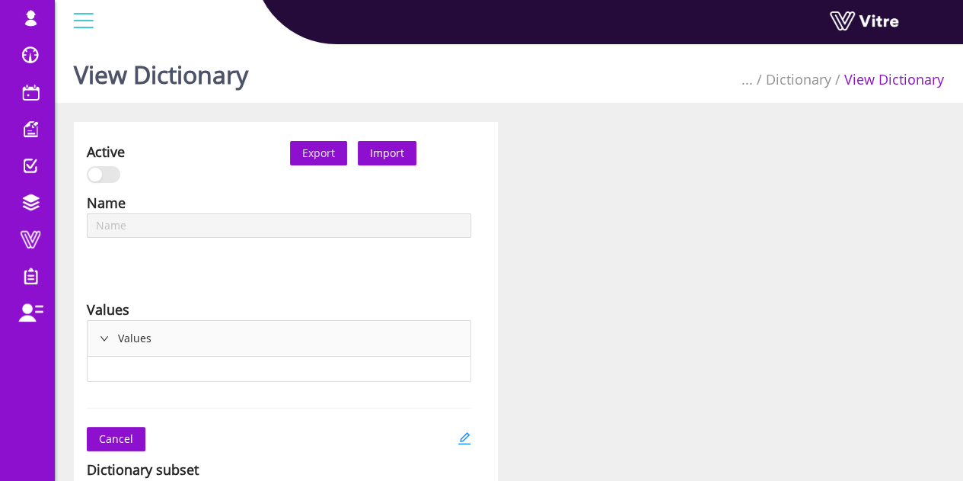
type input "At-Risk Condition Trenching and Excavations"
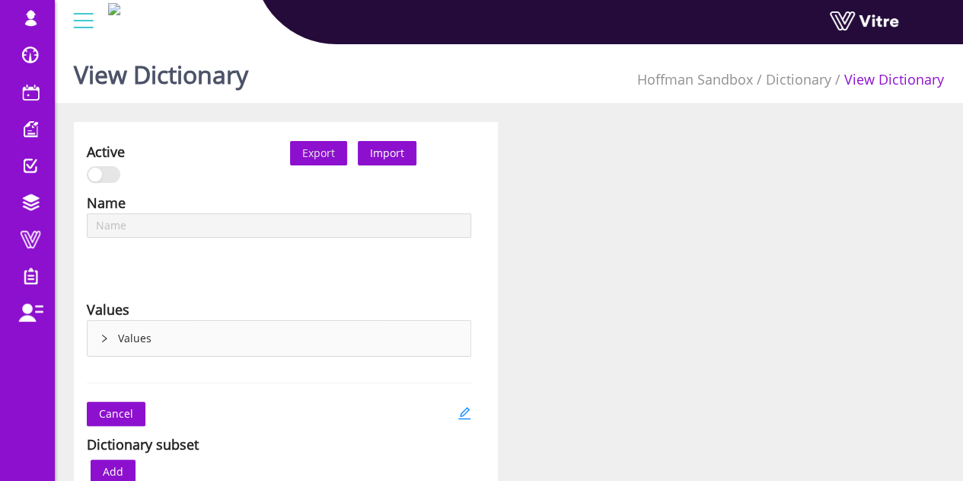
type input "At-Risk Condition Trenching and Excavations"
click at [103, 334] on icon "right" at bounding box center [104, 338] width 5 height 8
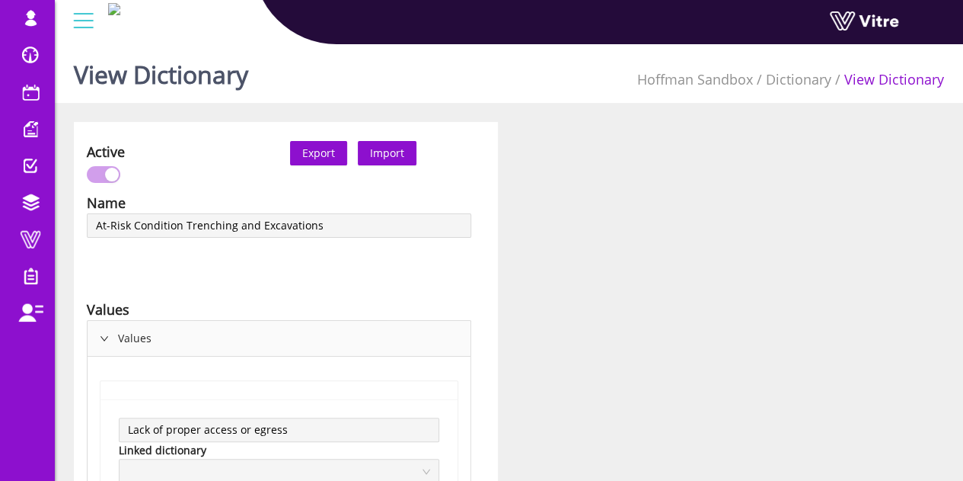
click at [184, 186] on div "Active" at bounding box center [176, 166] width 203 height 51
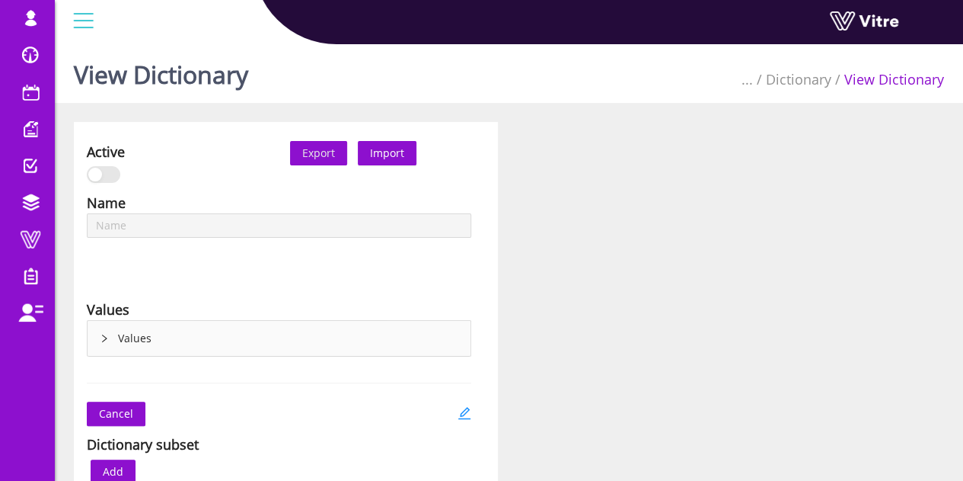
type input "At-Risk Behavior Heavy Equipment"
click at [147, 325] on div "Values" at bounding box center [279, 338] width 383 height 35
type input "At-Risk Behavior Heavy Equipment"
click at [123, 327] on div "Values" at bounding box center [279, 338] width 383 height 35
type input "At-Risk Behavior Heavy Equipment"
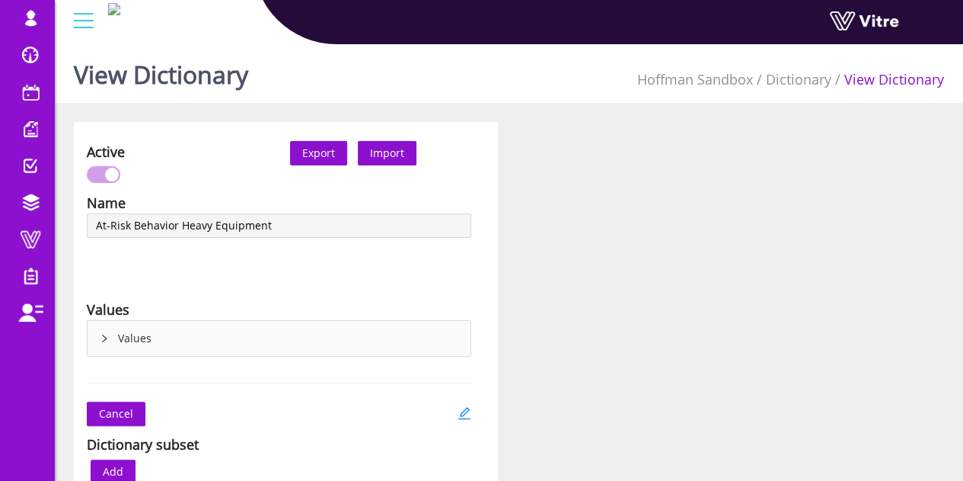
click at [113, 354] on div "Values" at bounding box center [279, 338] width 383 height 35
type input "At-Risk Behavior Heavy Equipment"
click at [113, 325] on div "Values" at bounding box center [279, 338] width 383 height 35
click at [168, 337] on div "Values" at bounding box center [279, 338] width 383 height 35
type input "At-Risk Behavior Access"
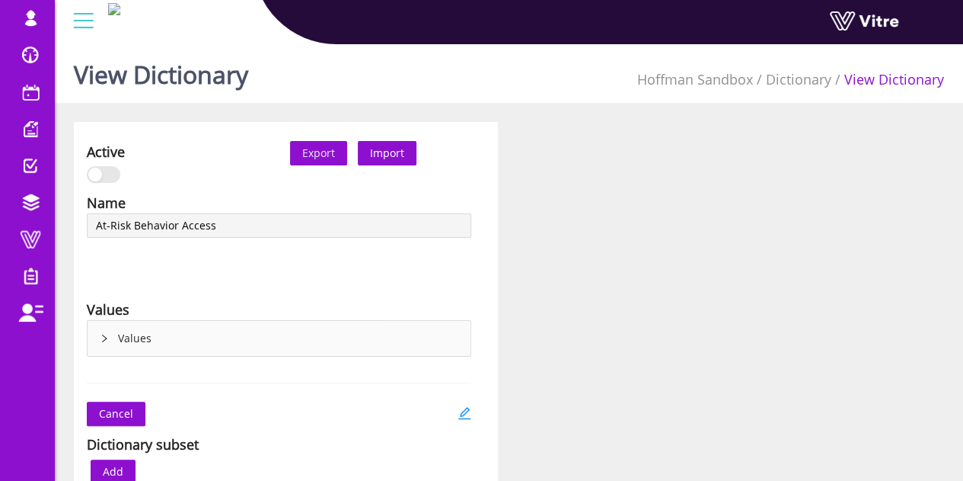
click at [136, 337] on div "Values" at bounding box center [279, 338] width 383 height 35
click at [132, 339] on div "Values" at bounding box center [279, 338] width 383 height 35
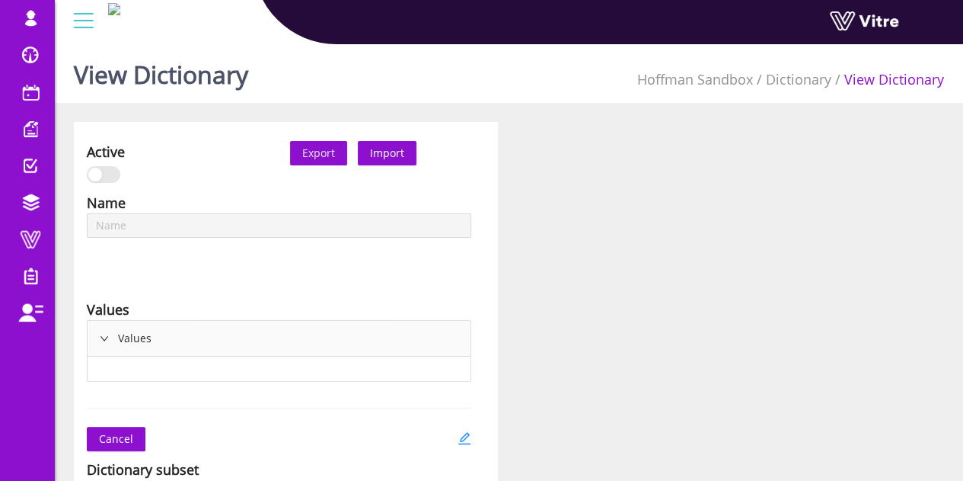
type input "At-Risk Condition Access"
